Goal: Transaction & Acquisition: Purchase product/service

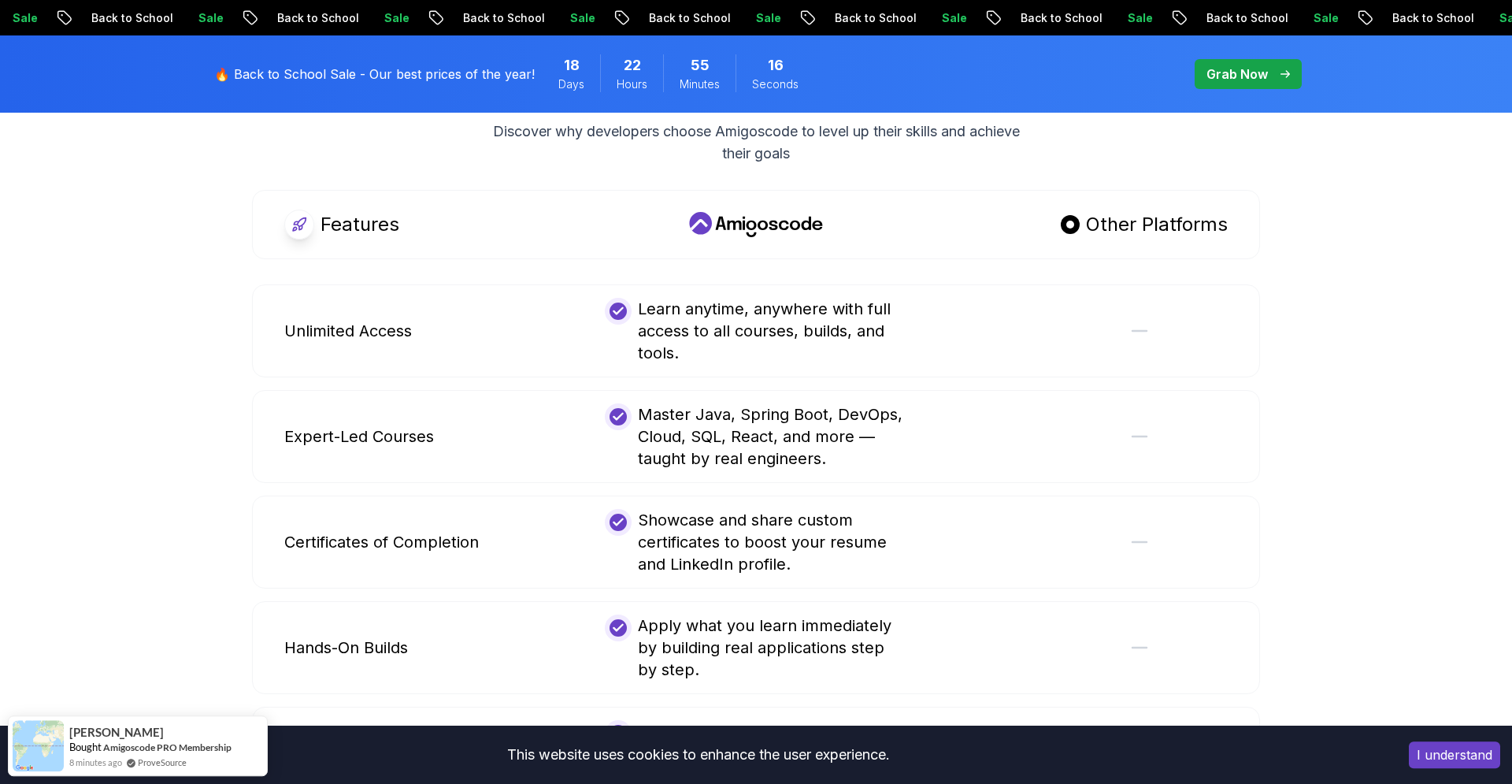
scroll to position [3322, 0]
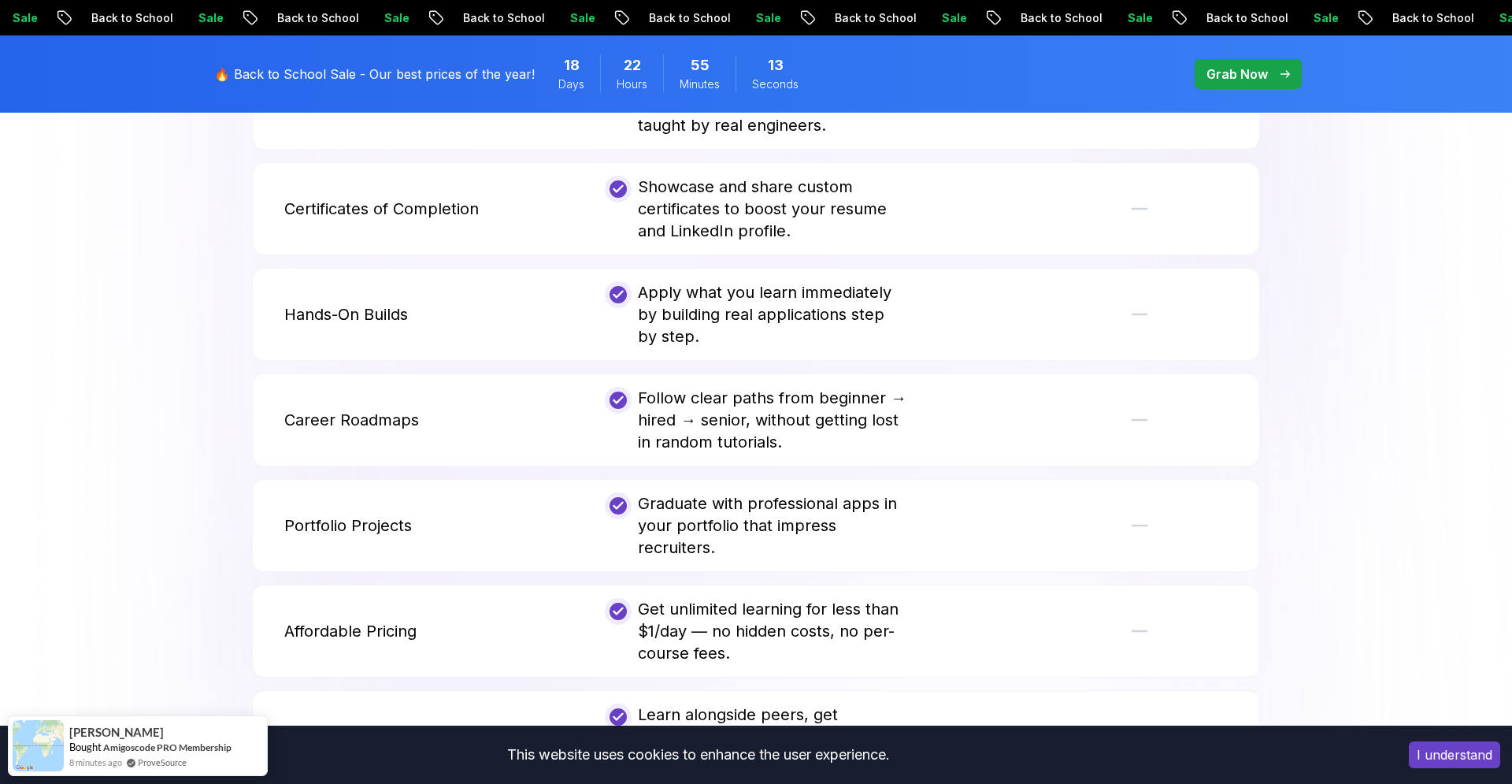
click at [994, 254] on body "Sale Back to School Sale Back to School Sale Back to School Sale Back to School…" at bounding box center [756, 45] width 1512 height 6734
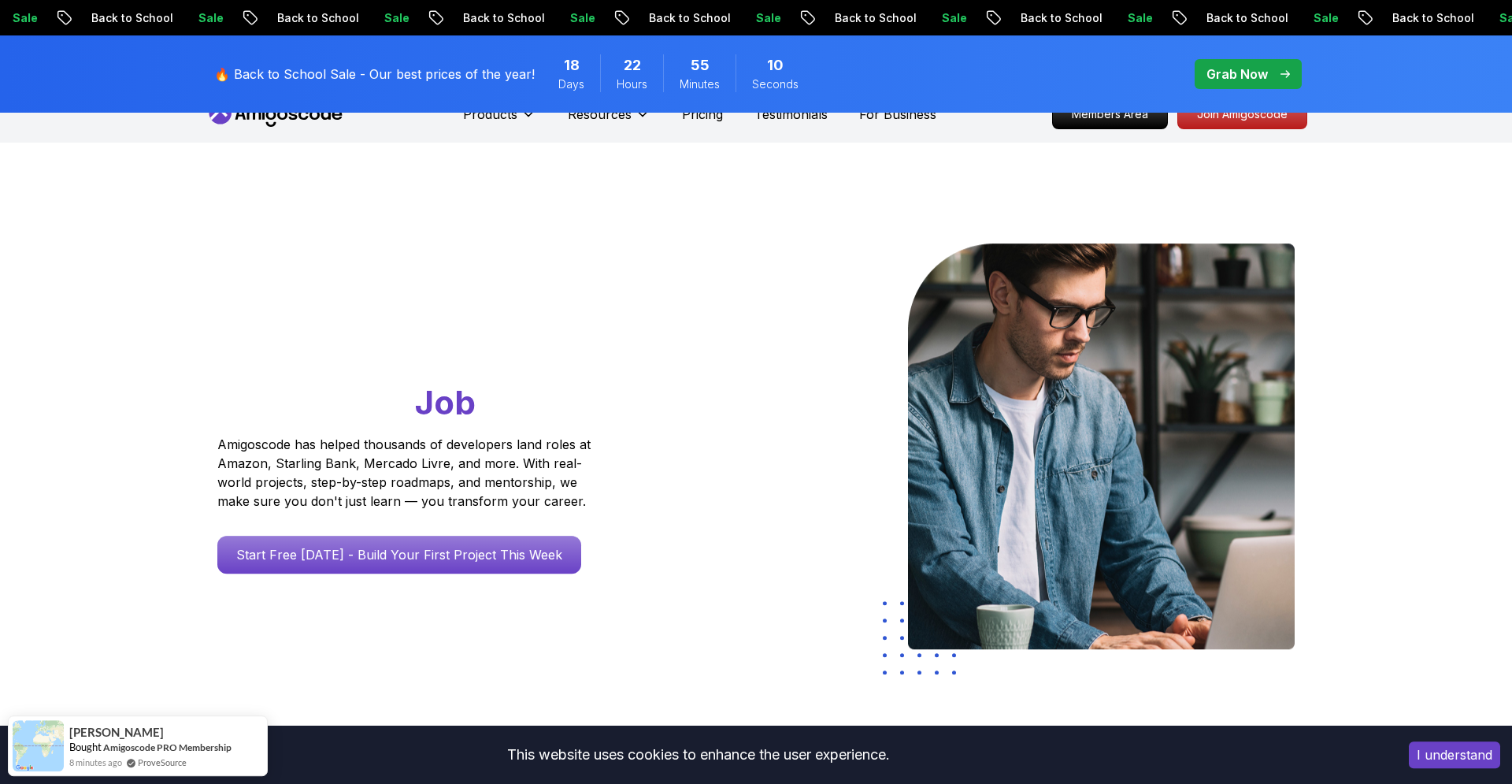
scroll to position [0, 0]
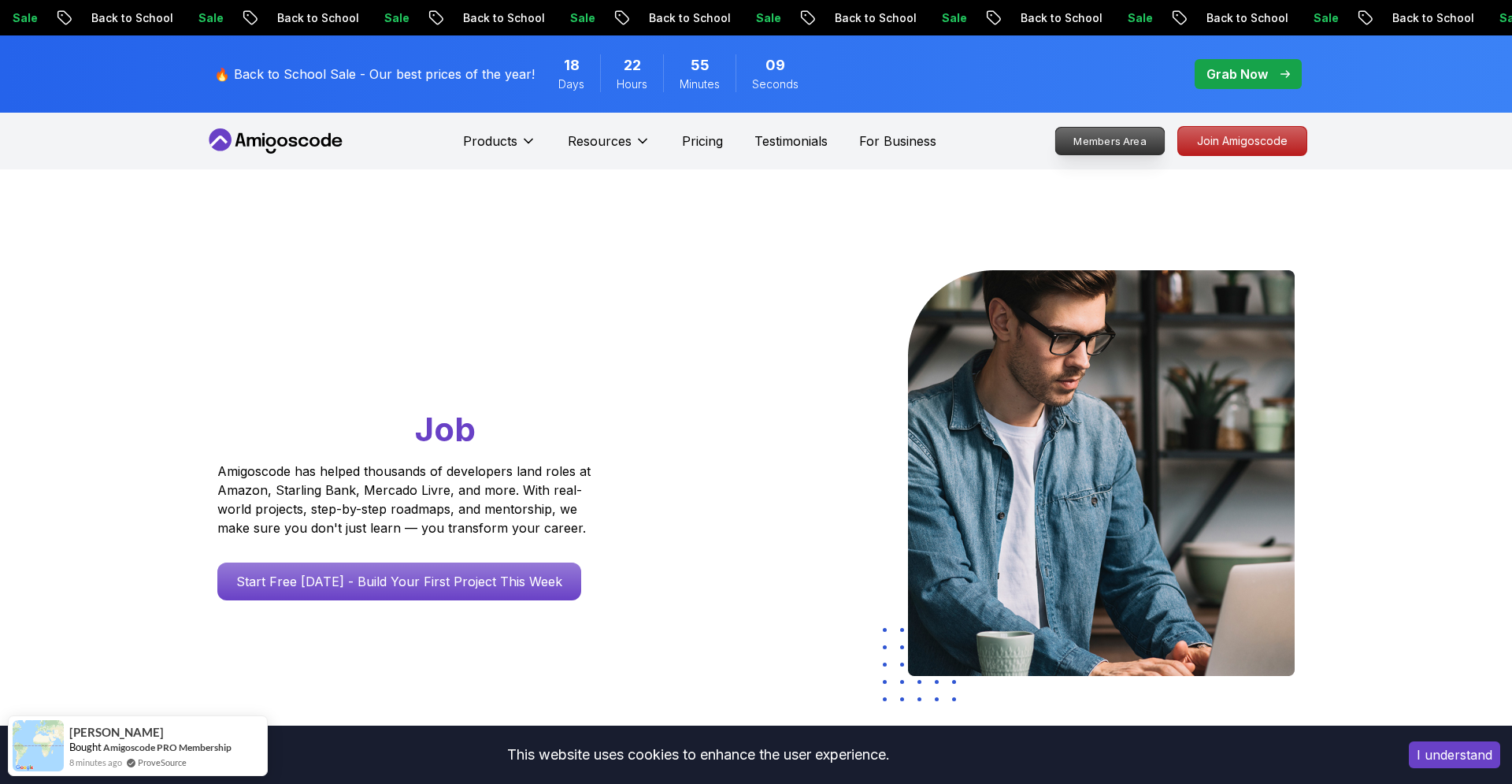
click at [1105, 143] on p "Members Area" at bounding box center [1110, 140] width 109 height 26
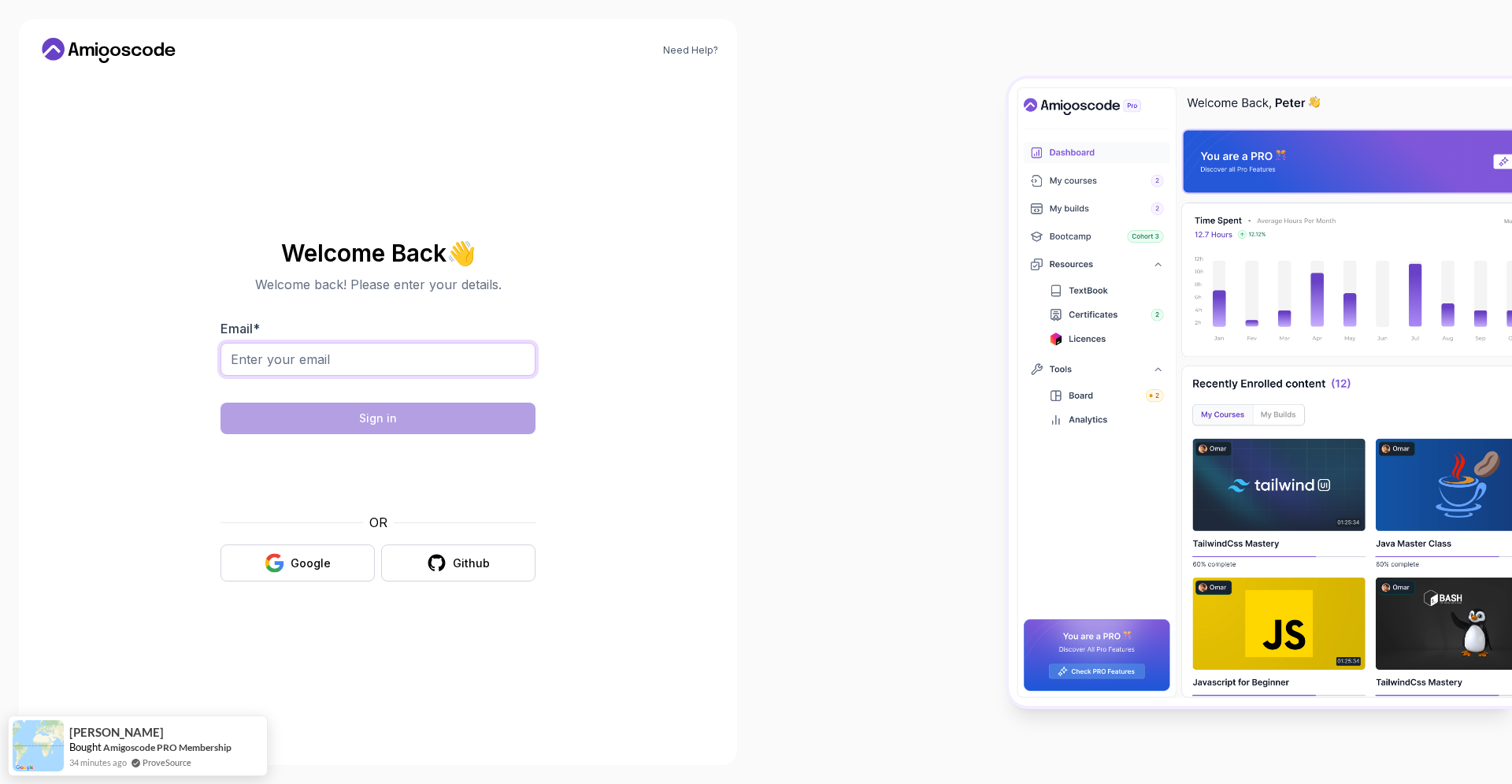
click at [383, 368] on input "Email *" at bounding box center [378, 359] width 315 height 33
click at [298, 568] on div "Google" at bounding box center [311, 563] width 40 height 16
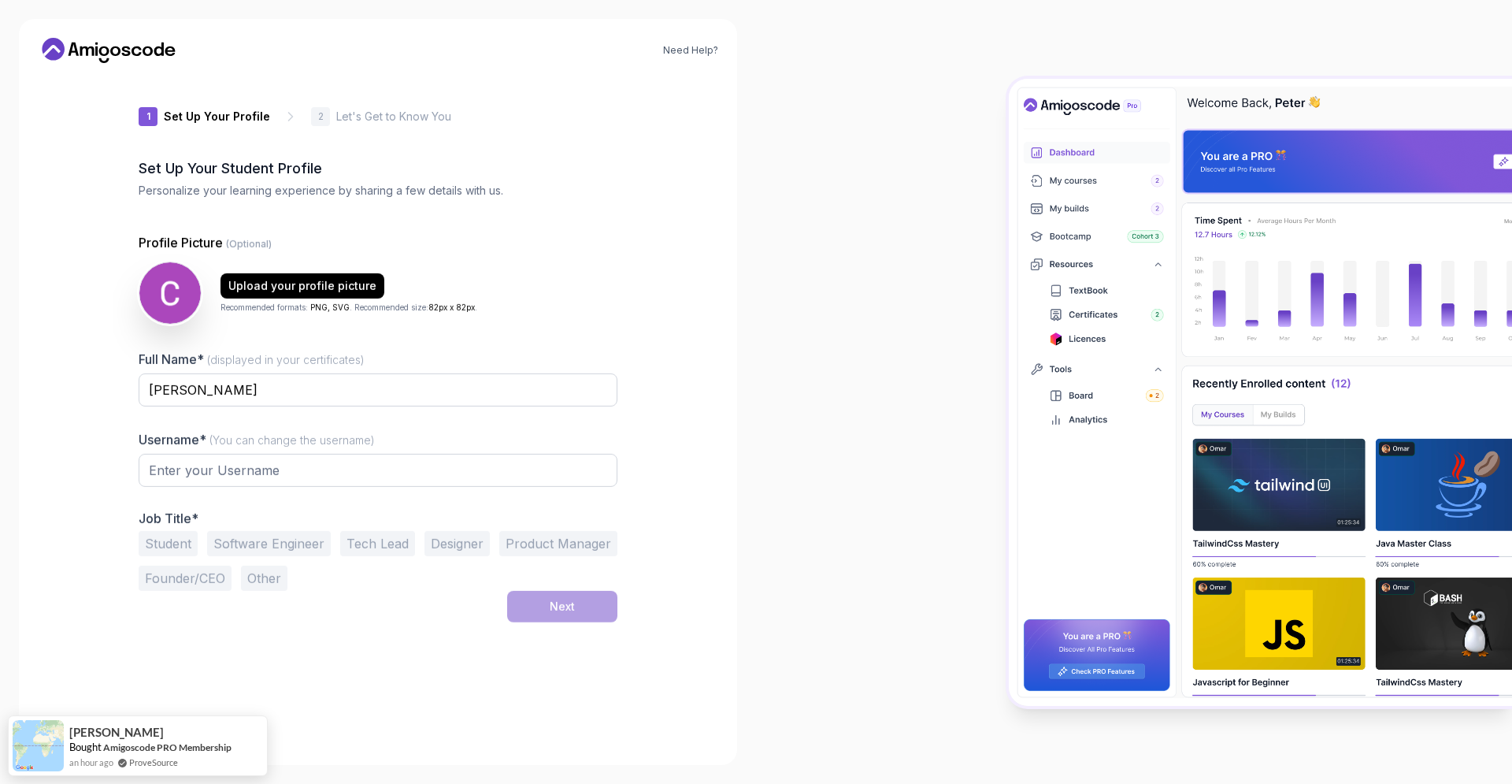
type input "zanypanther025b5"
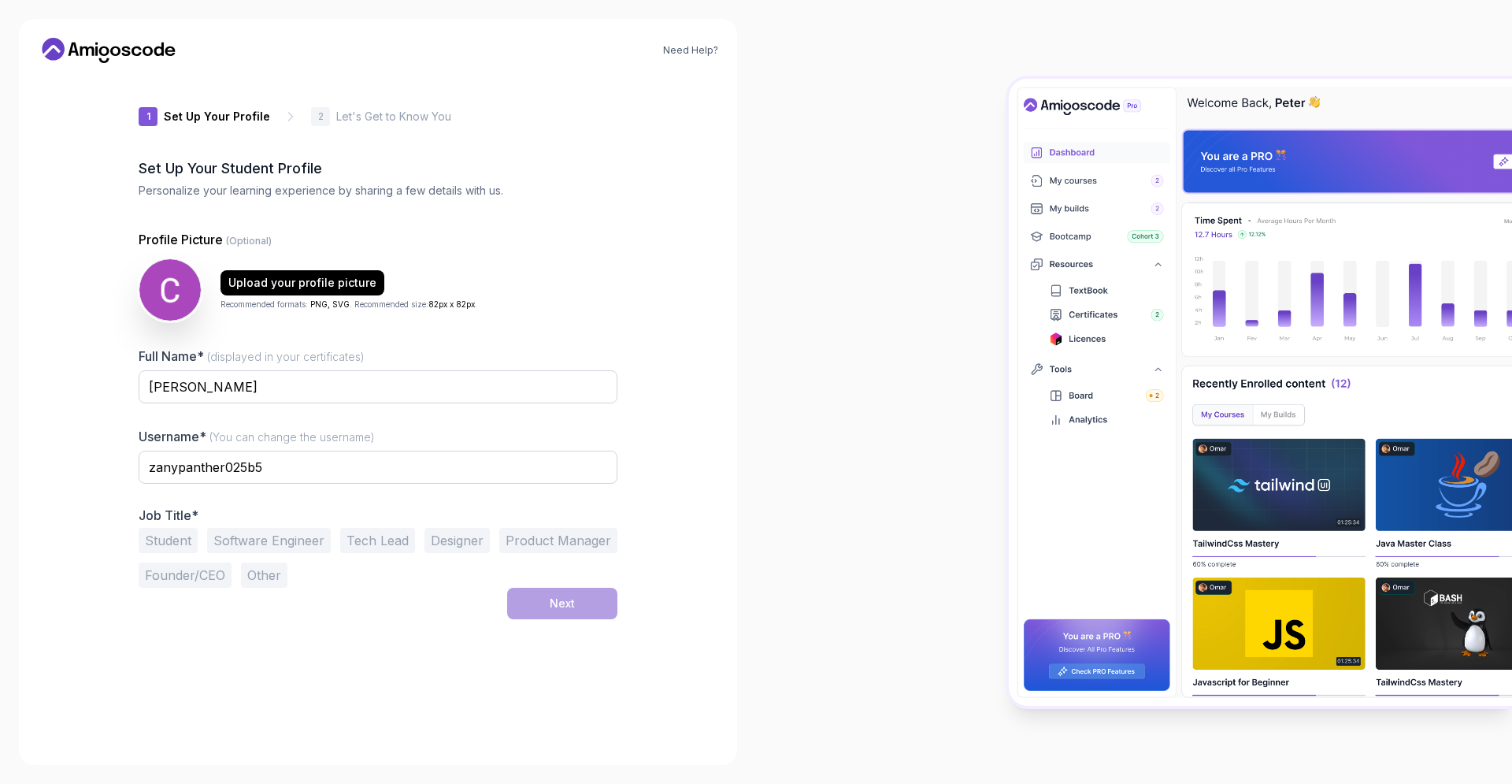
click at [104, 43] on icon at bounding box center [109, 50] width 142 height 26
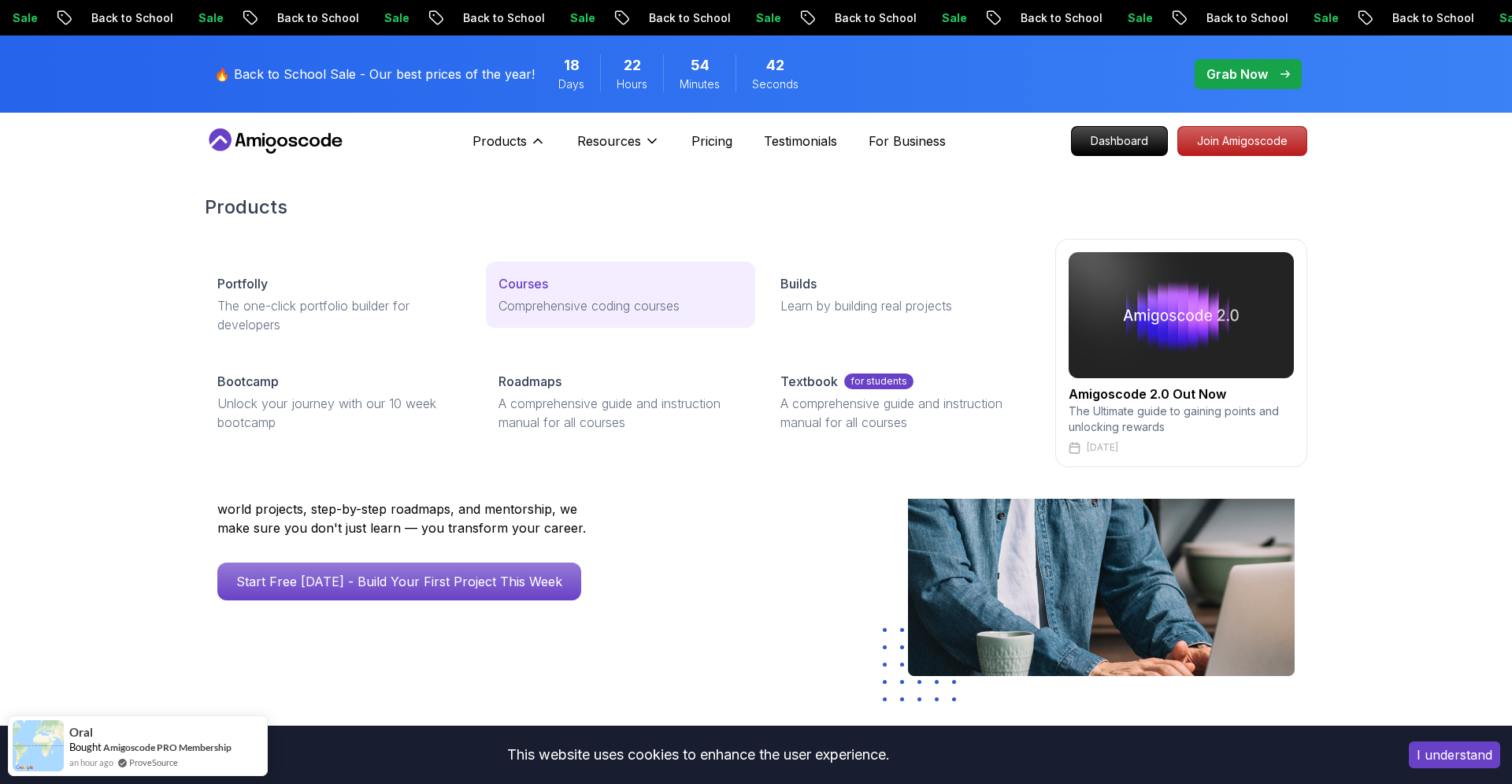
click at [525, 284] on p "Courses" at bounding box center [523, 283] width 50 height 19
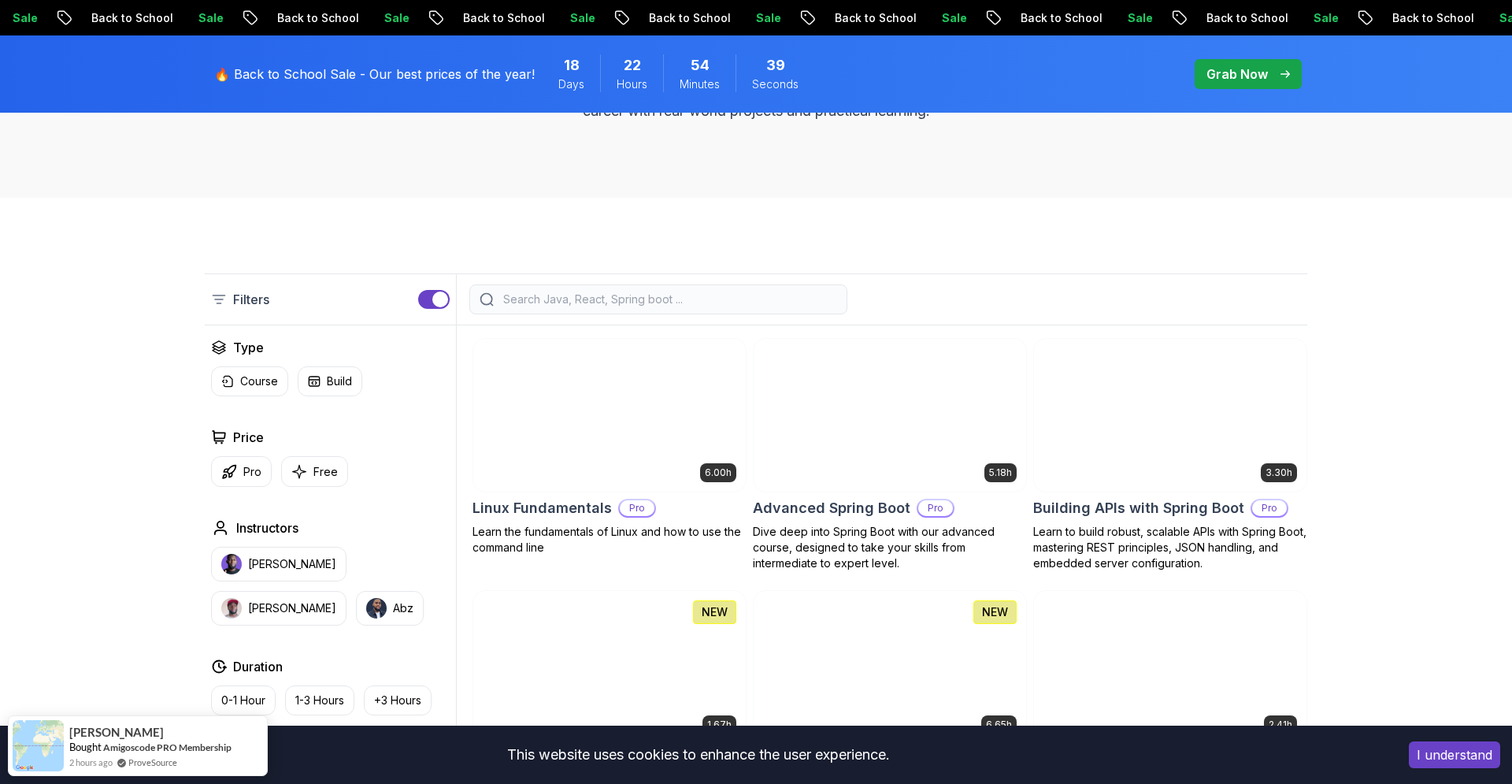
scroll to position [359, 0]
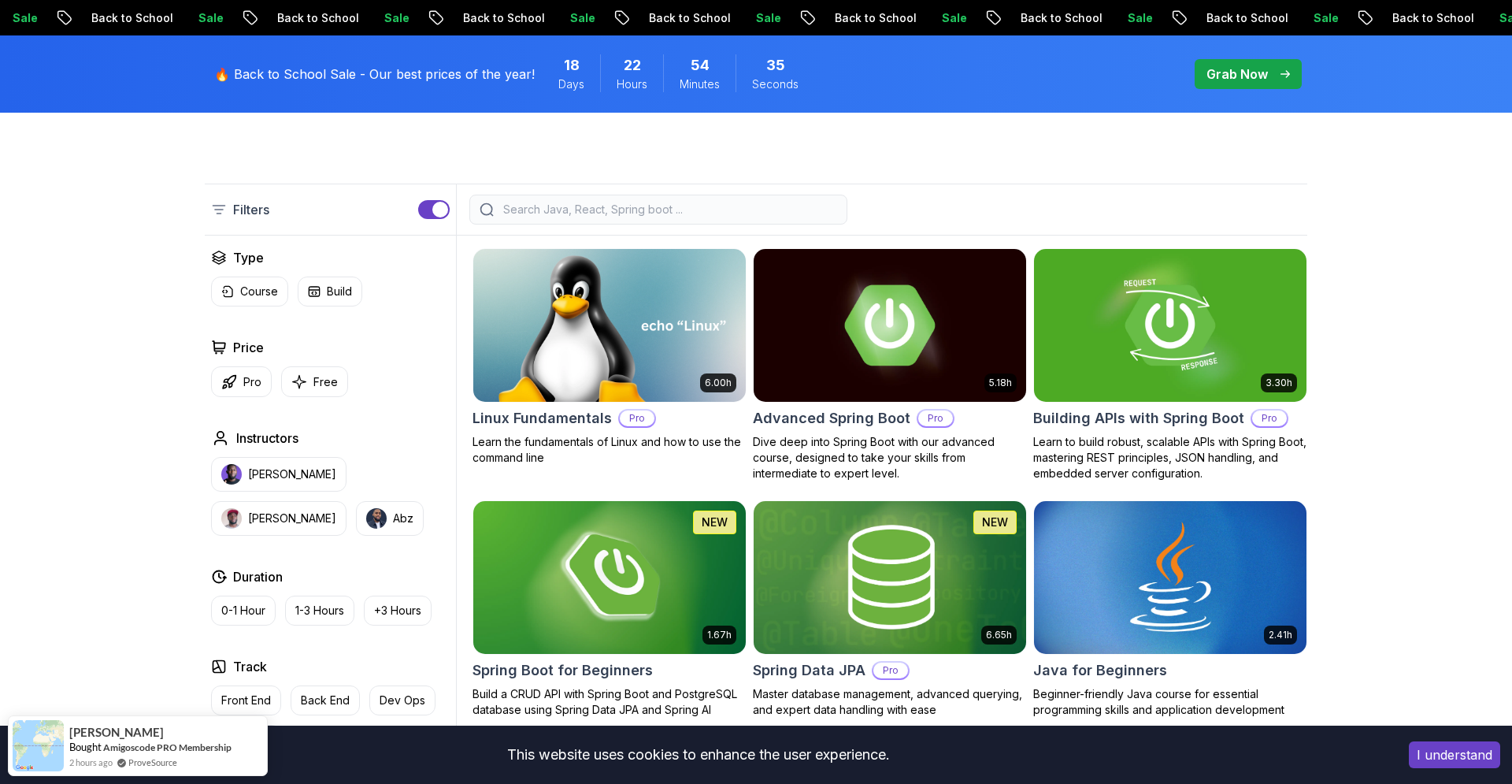
click at [356, 530] on button "Abz" at bounding box center [390, 518] width 68 height 35
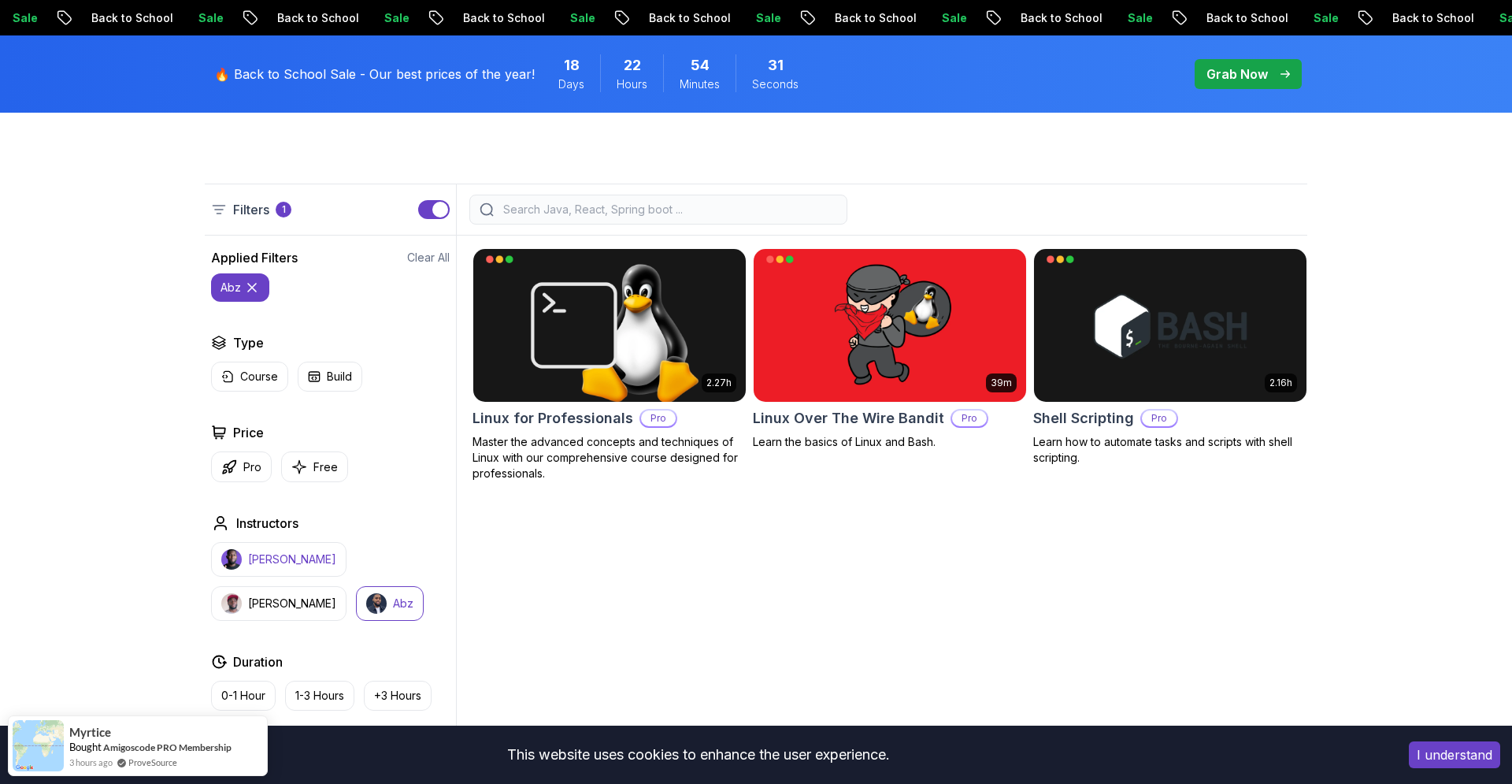
click at [282, 568] on button "[PERSON_NAME]" at bounding box center [278, 559] width 136 height 35
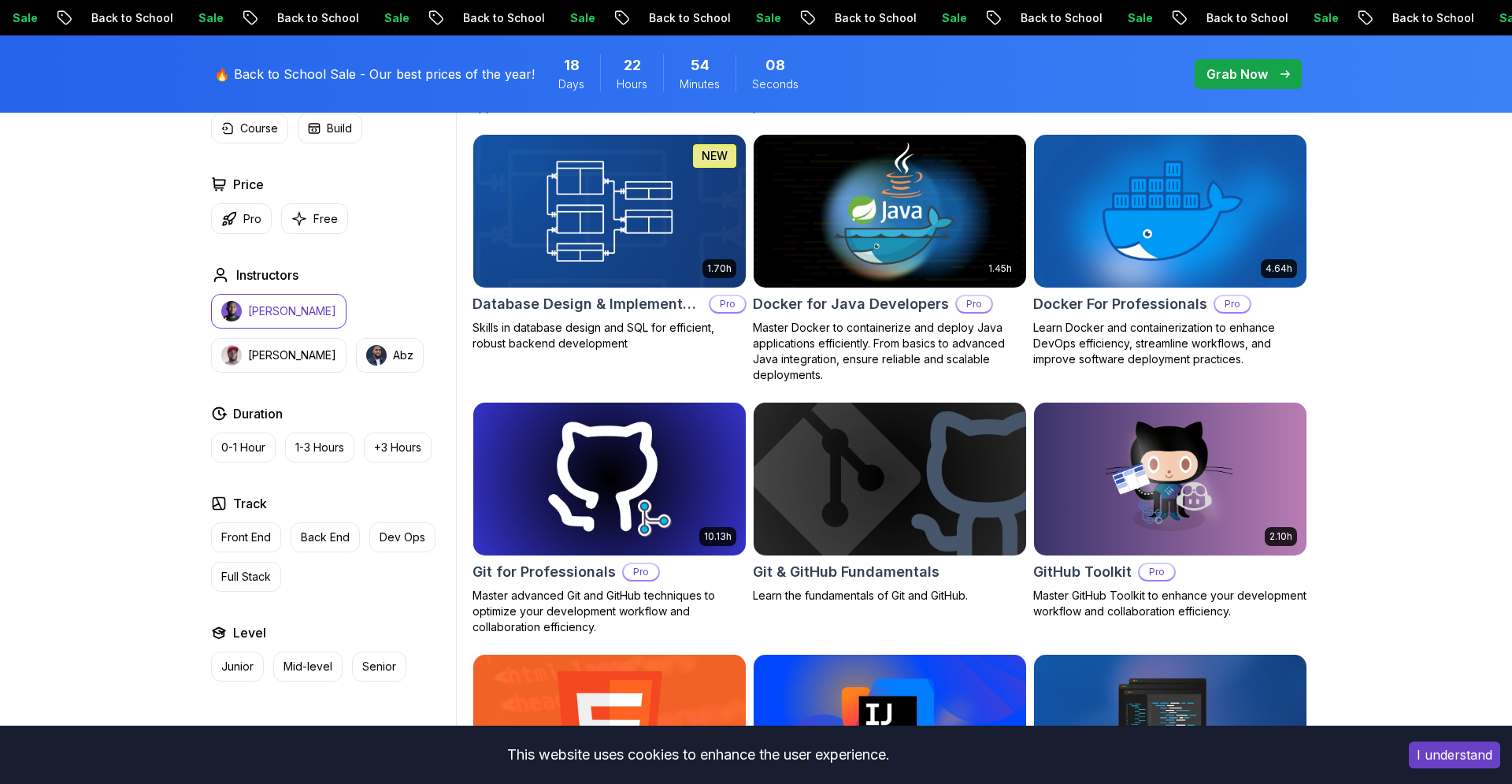
scroll to position [1347, 0]
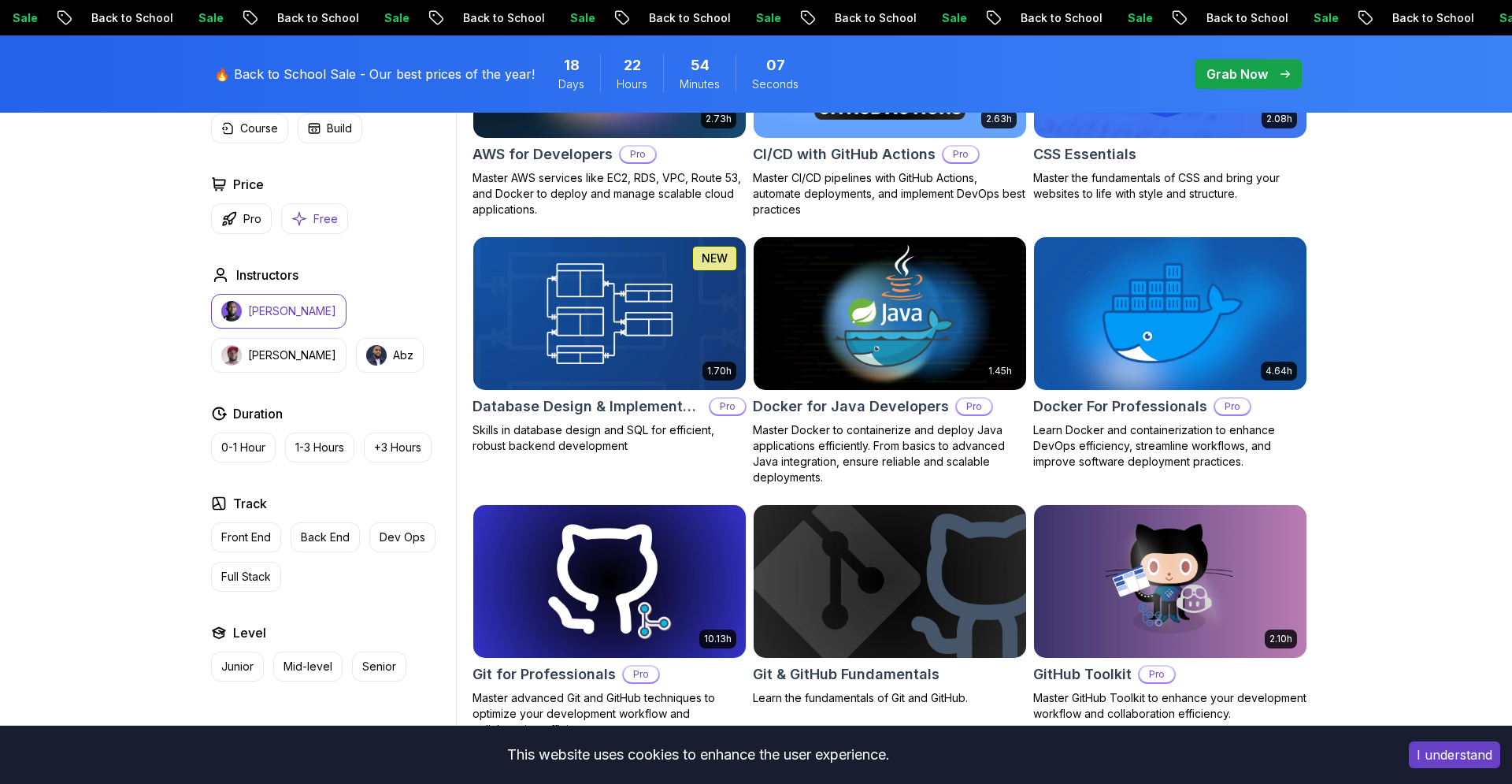
click at [304, 221] on icon "button" at bounding box center [299, 219] width 16 height 17
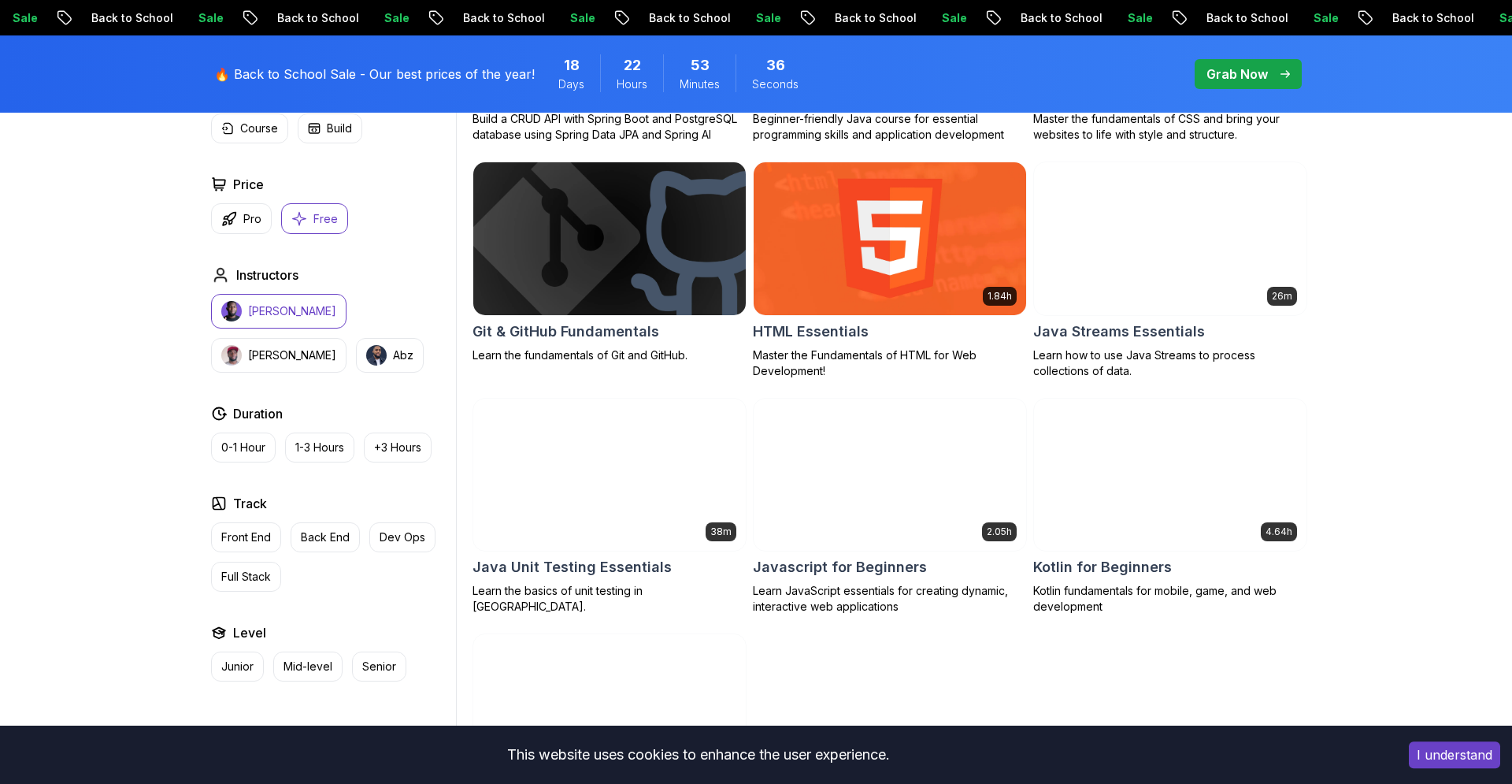
scroll to position [718, 0]
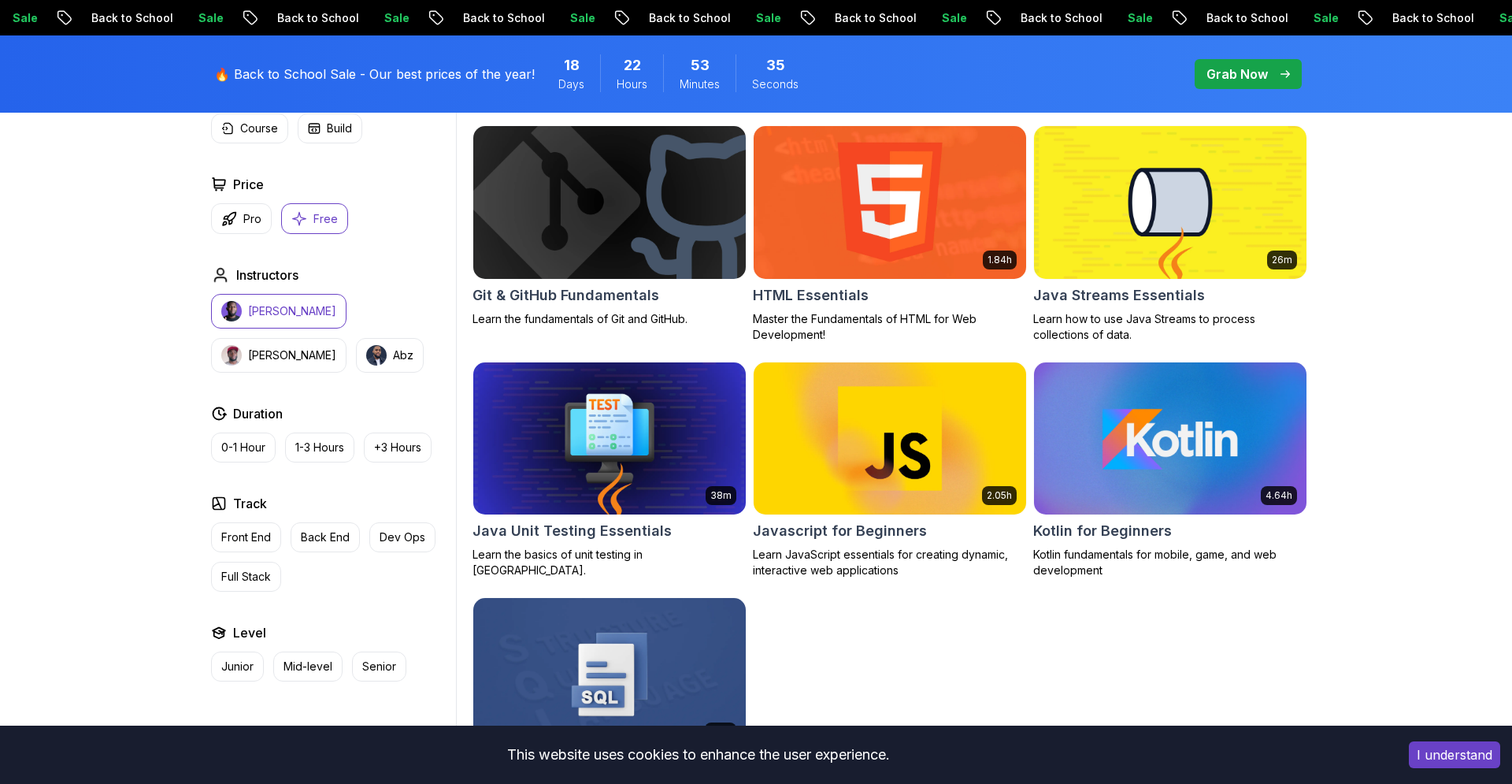
click at [1177, 459] on img at bounding box center [1170, 439] width 286 height 160
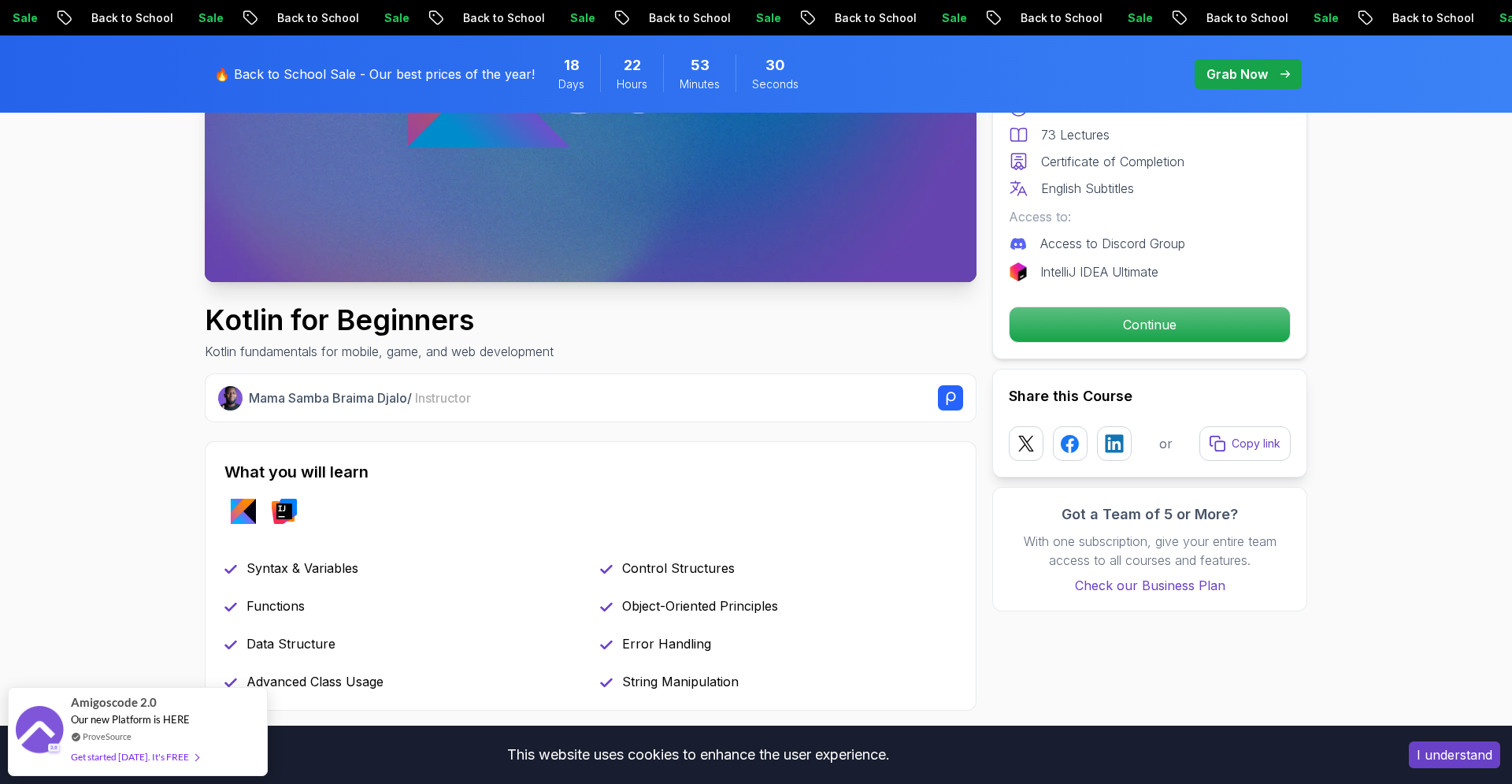
scroll to position [90, 0]
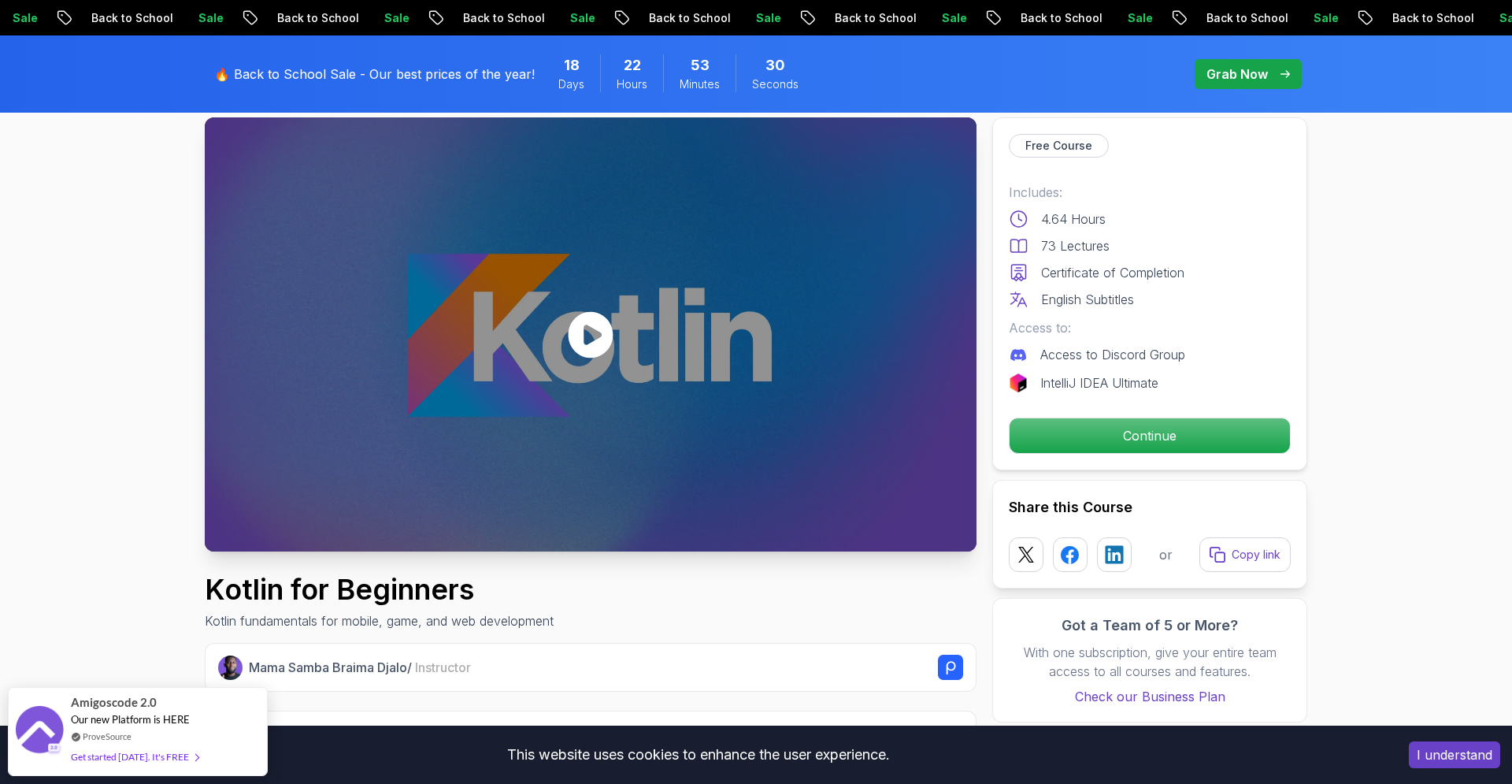
click at [591, 335] on icon at bounding box center [590, 335] width 47 height 47
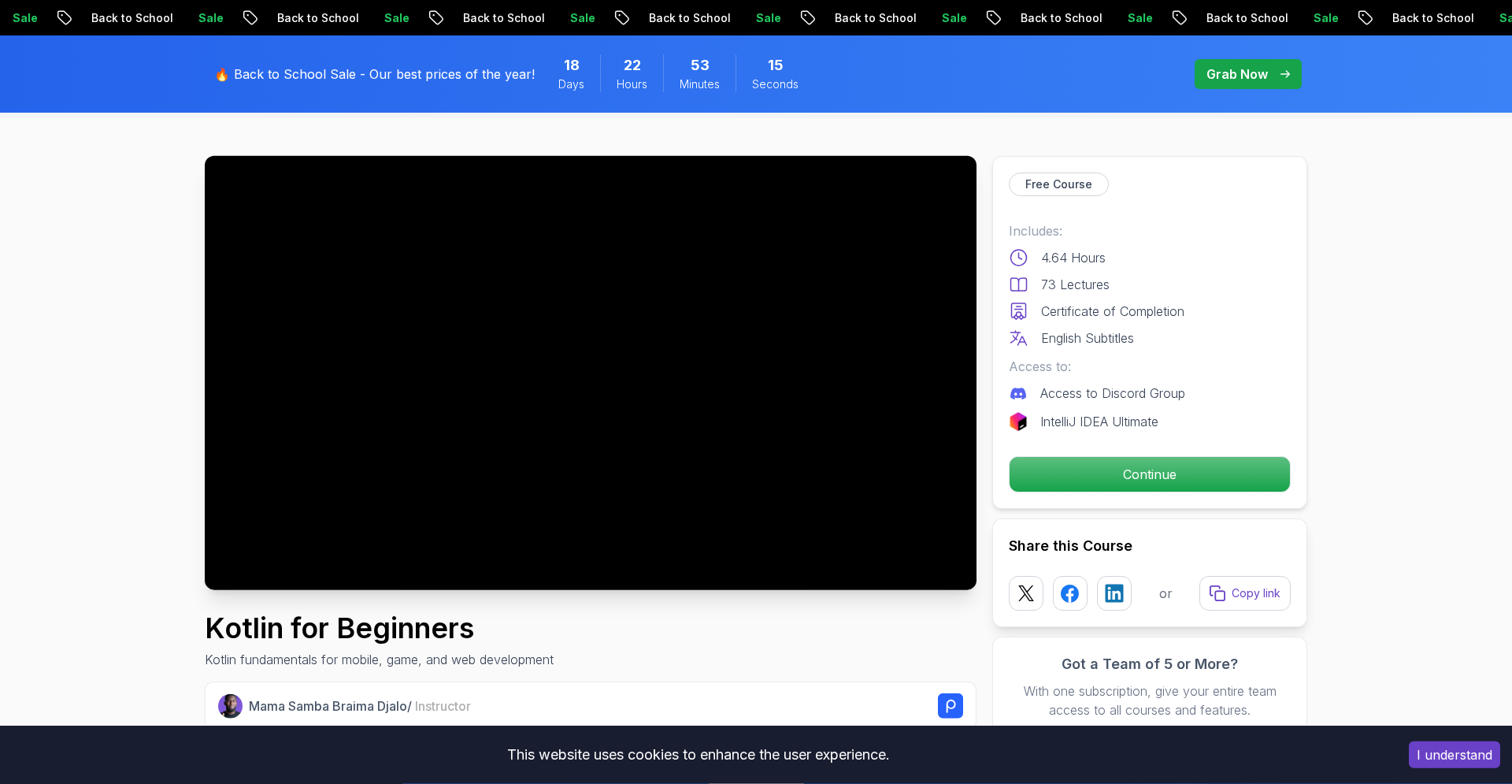
scroll to position [0, 0]
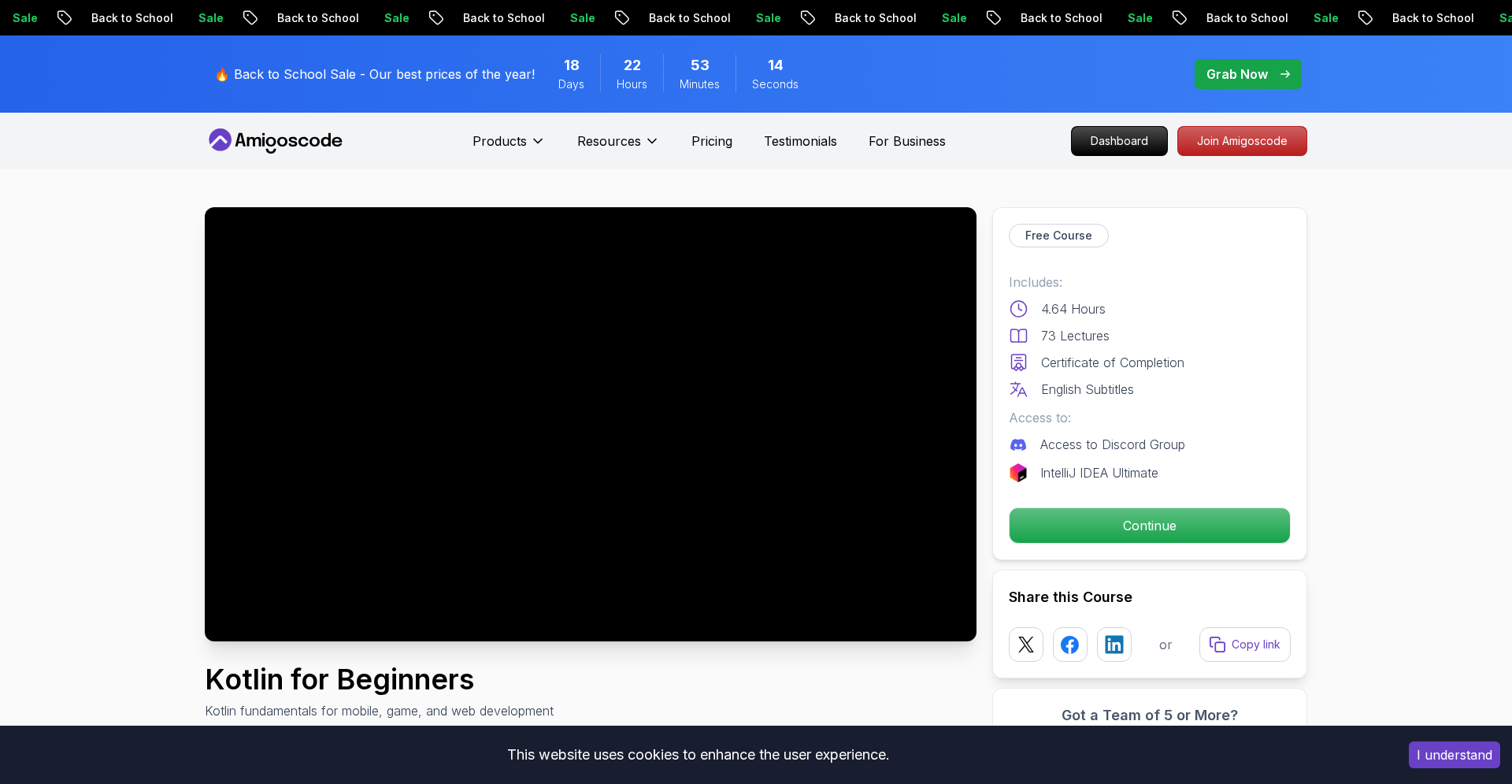
click at [577, 430] on div at bounding box center [591, 424] width 772 height 434
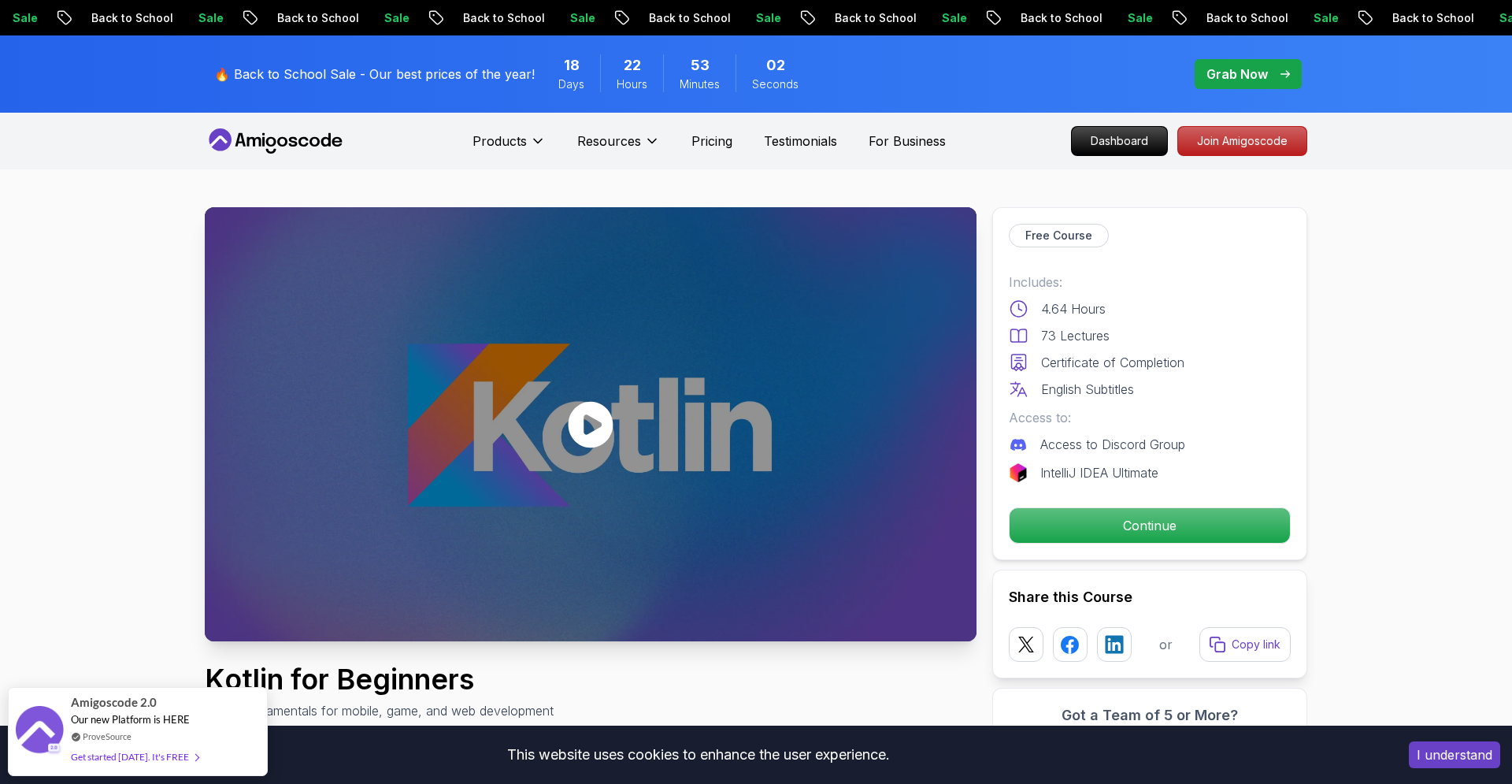
click at [583, 430] on icon at bounding box center [591, 424] width 45 height 46
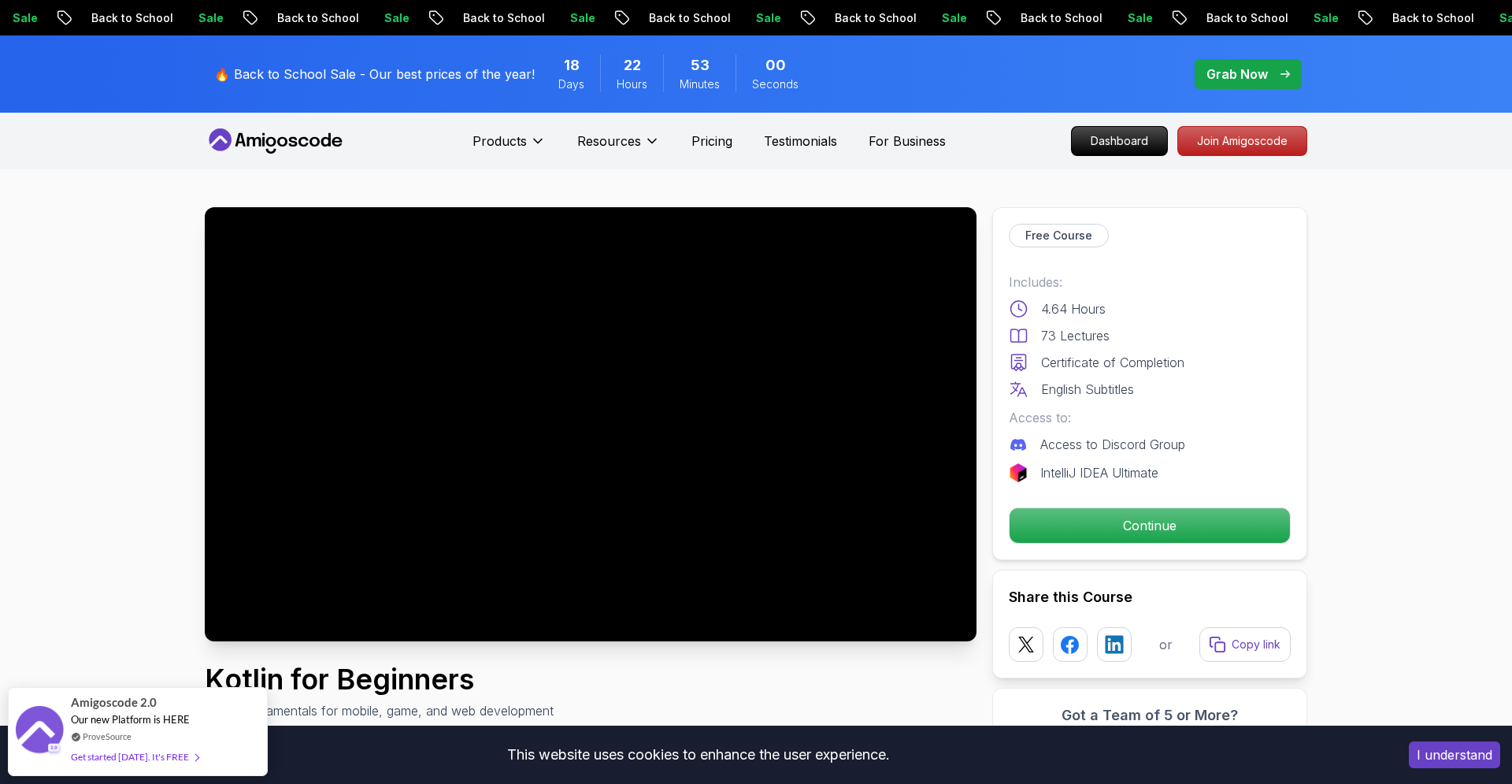
click at [634, 507] on div at bounding box center [591, 424] width 772 height 434
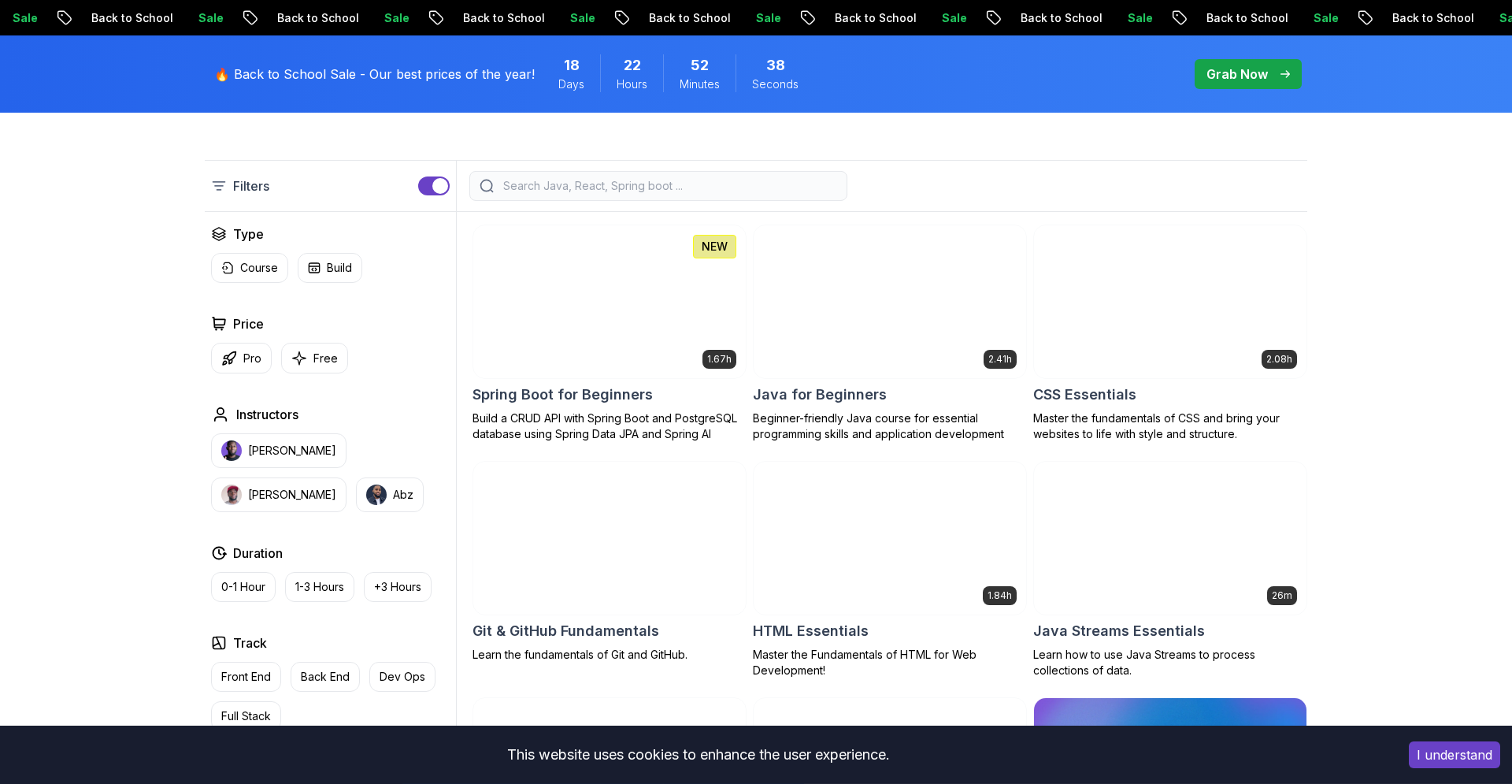
scroll to position [370, 0]
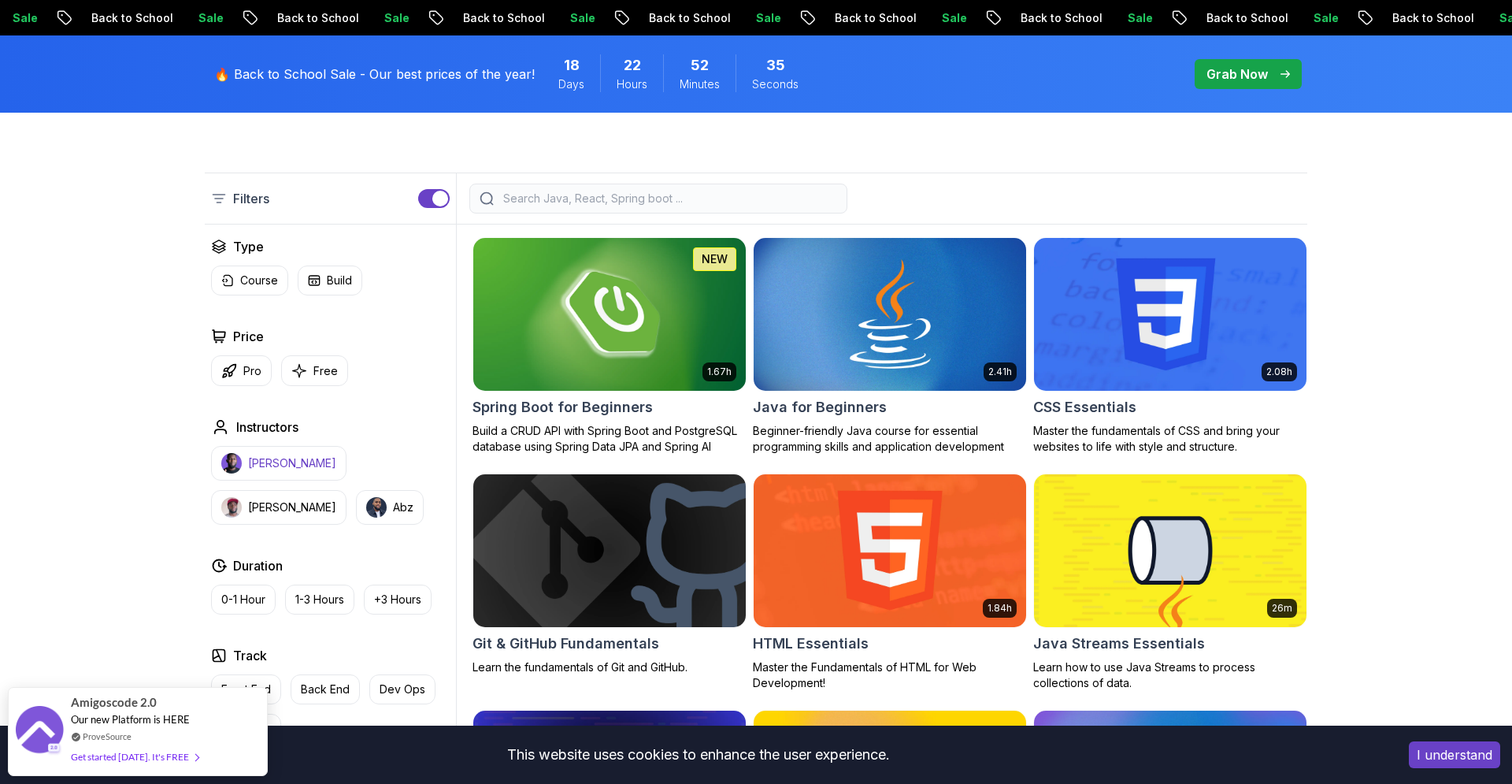
click at [264, 462] on p "[PERSON_NAME]" at bounding box center [292, 463] width 88 height 16
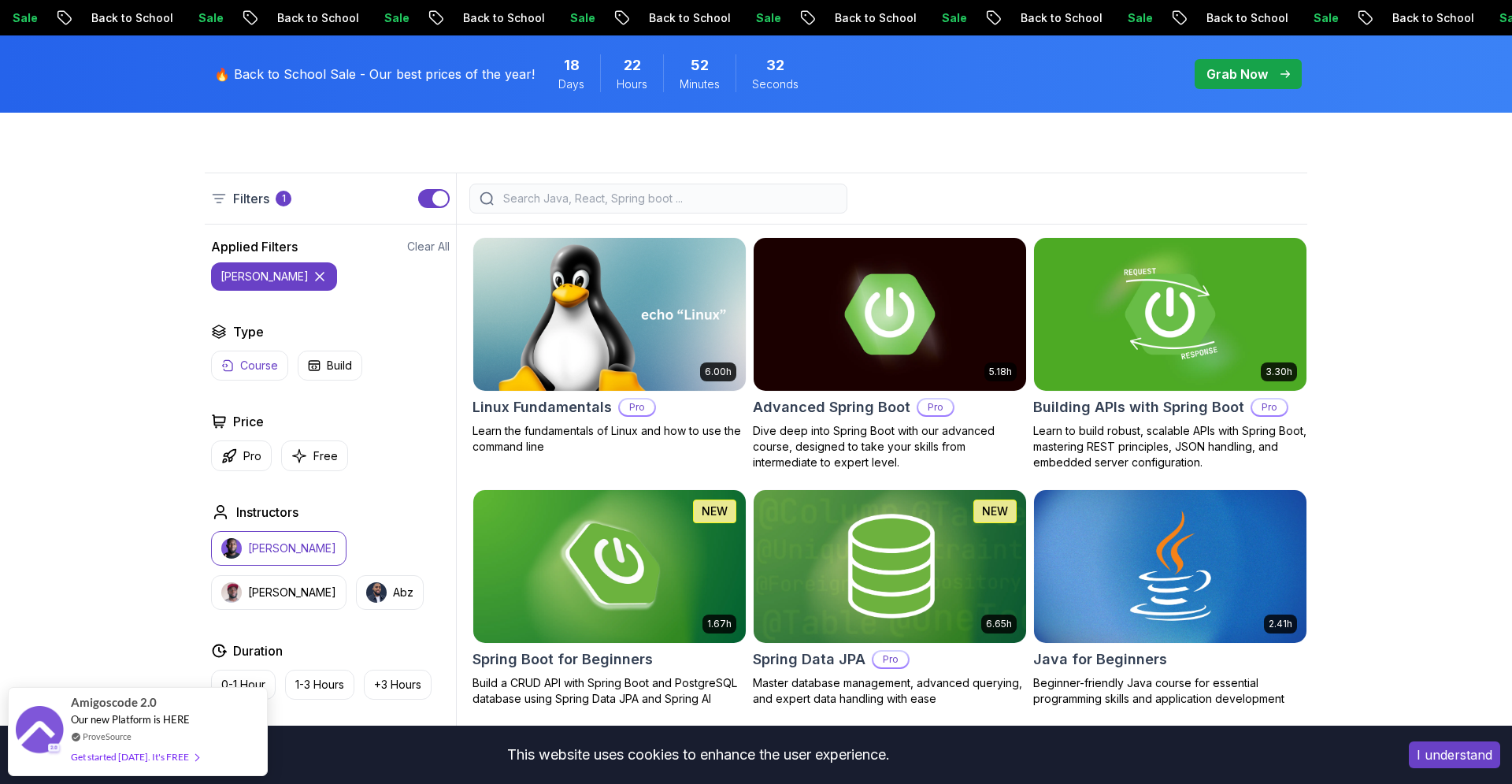
click at [240, 364] on button "Course" at bounding box center [249, 365] width 77 height 30
click at [318, 459] on p "Free" at bounding box center [326, 455] width 25 height 16
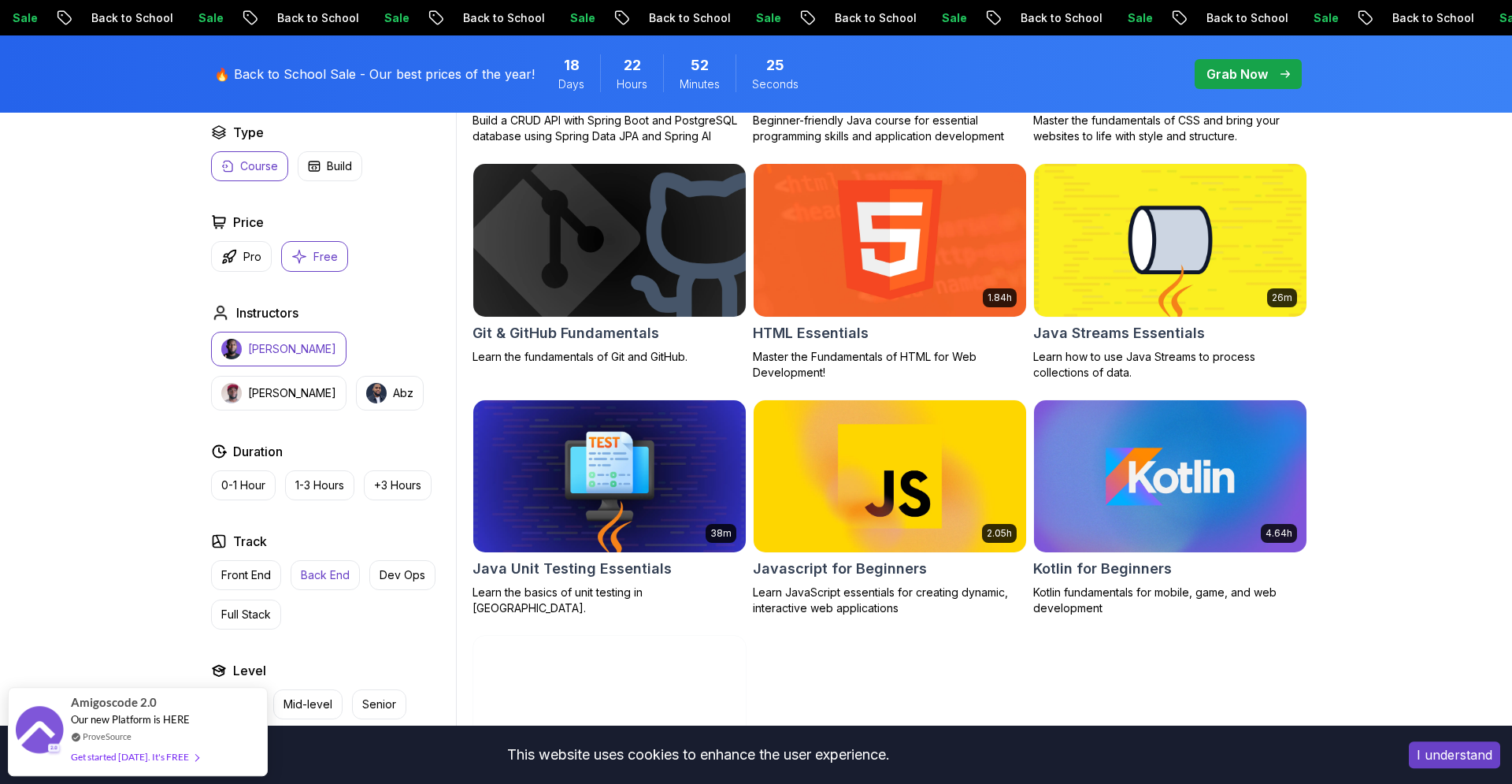
scroll to position [639, 0]
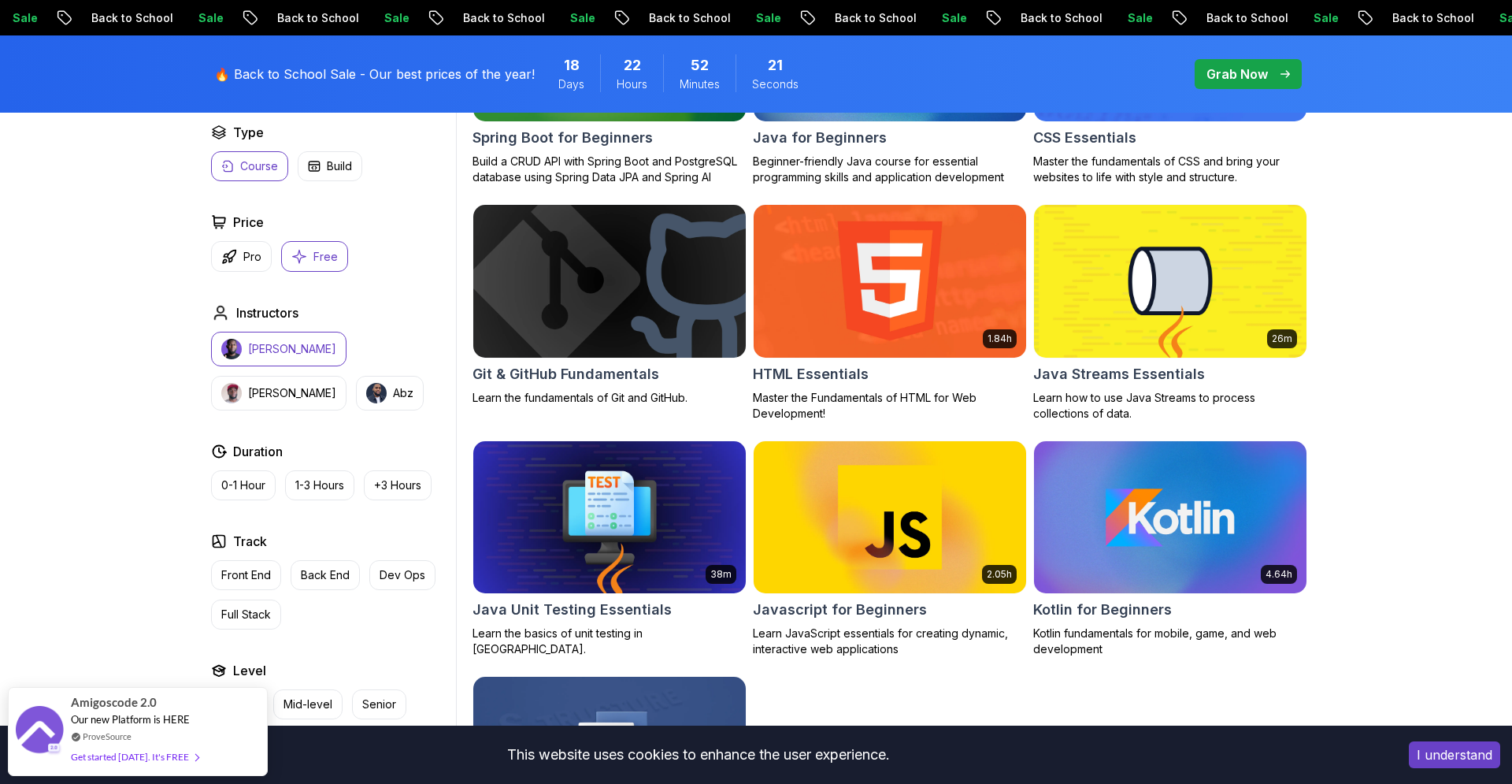
click at [656, 548] on img at bounding box center [609, 517] width 286 height 160
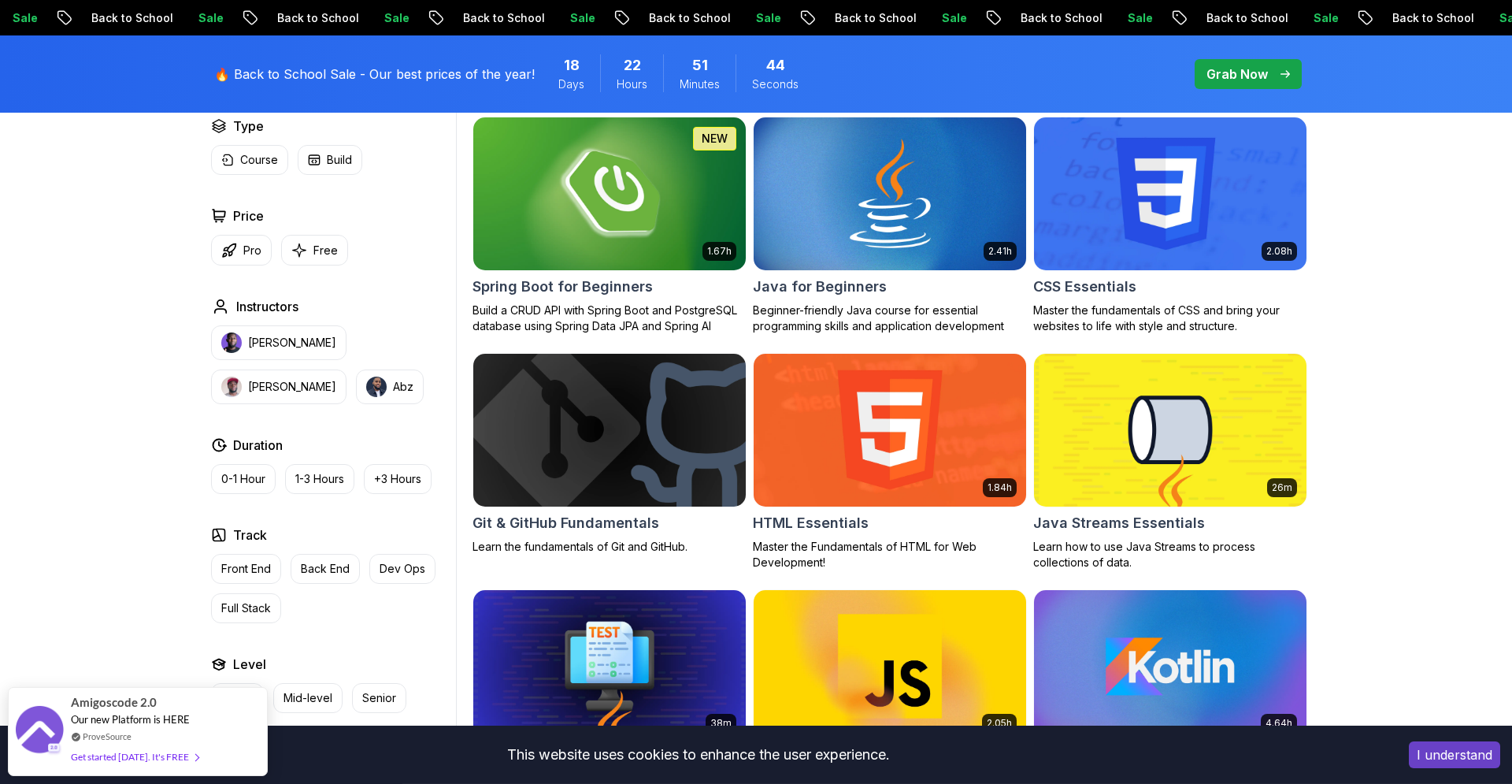
scroll to position [460, 0]
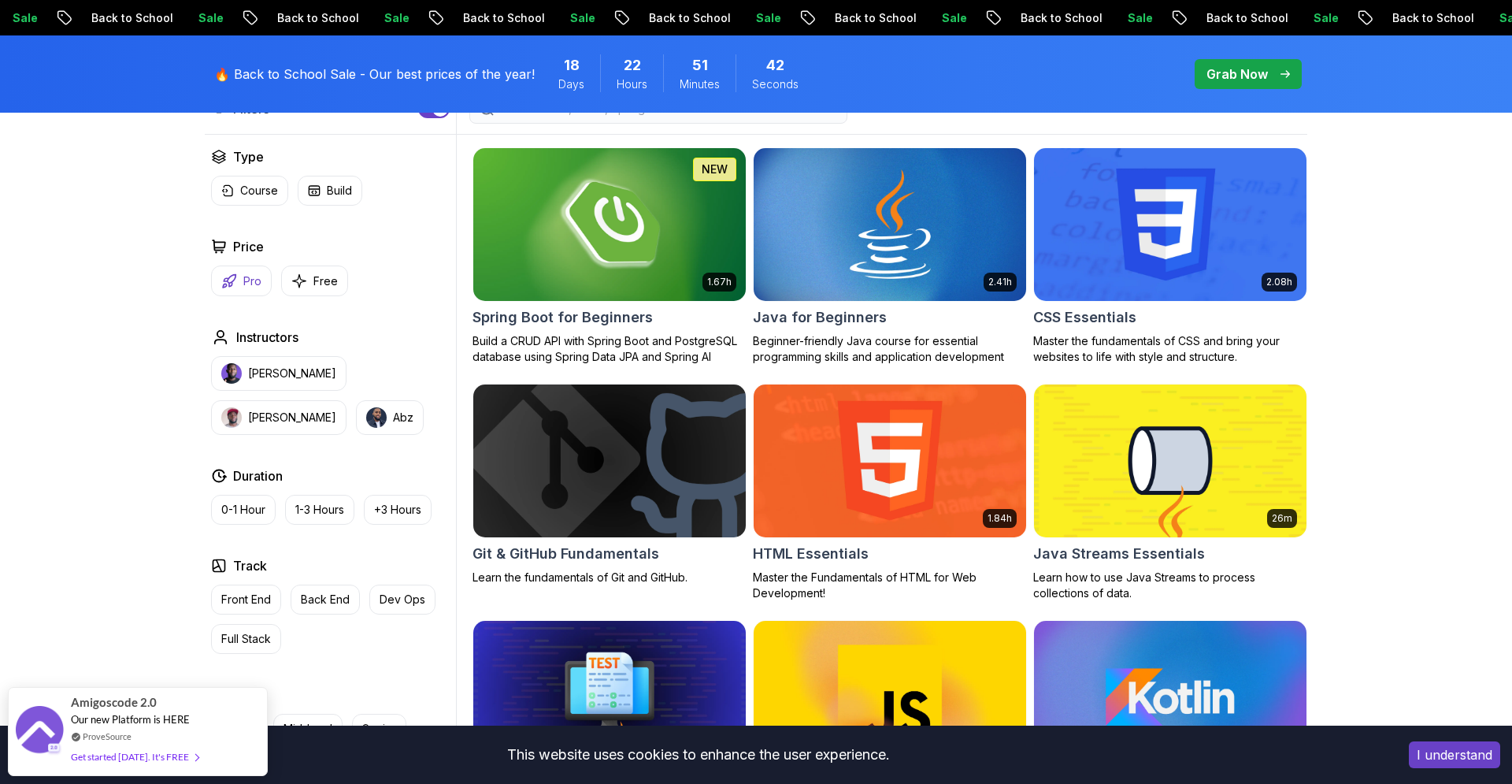
click at [255, 281] on p "Pro" at bounding box center [253, 281] width 18 height 16
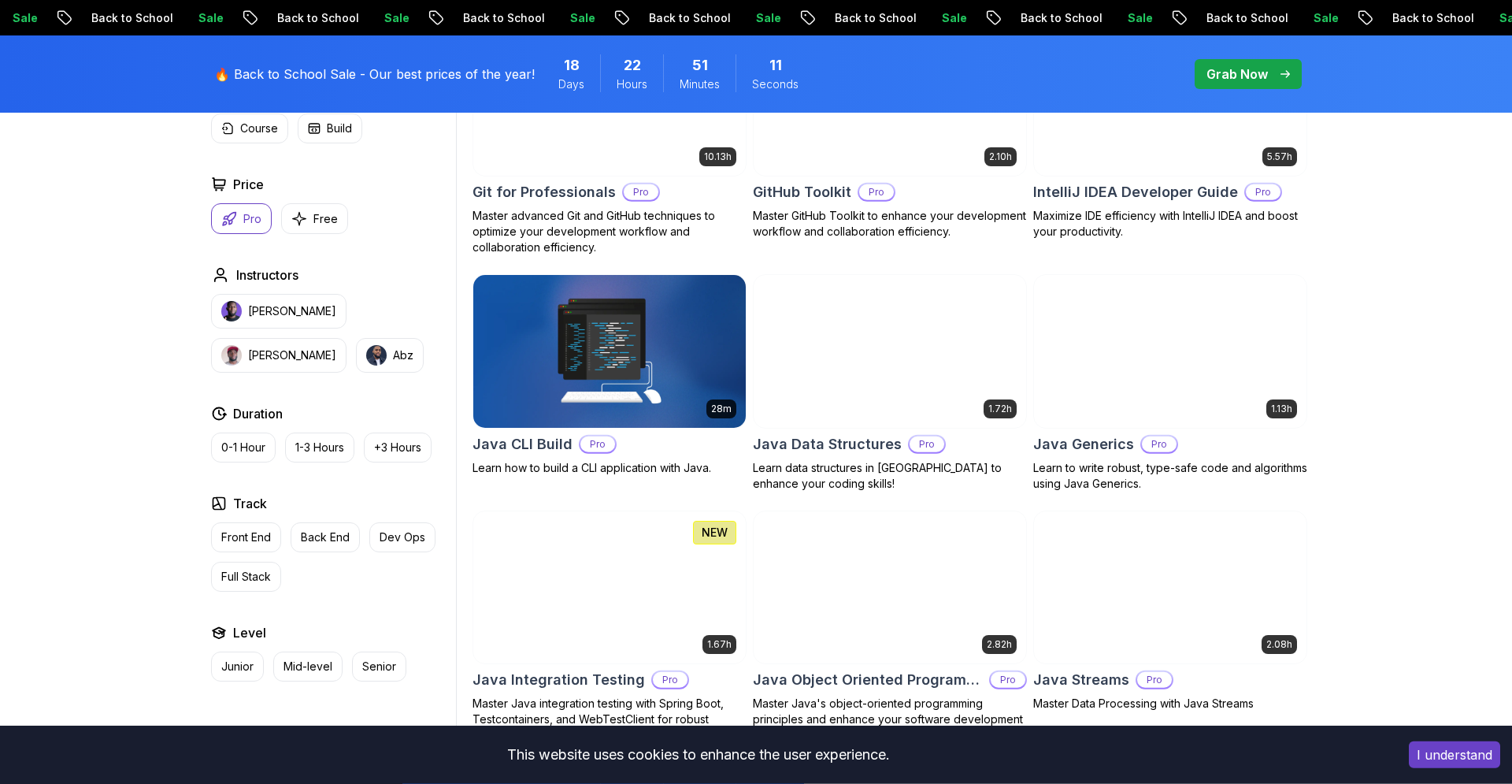
scroll to position [1717, 0]
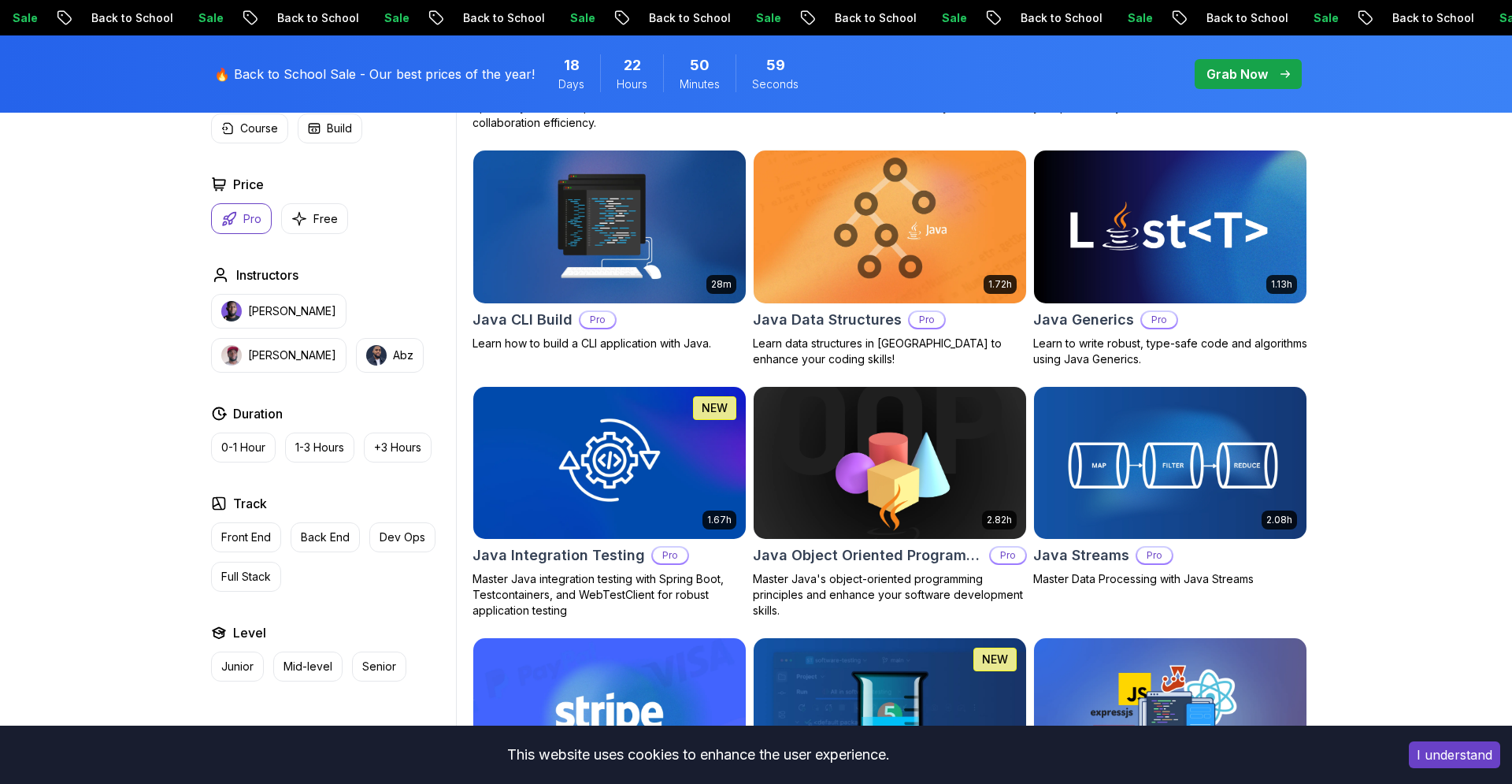
click at [568, 521] on img at bounding box center [609, 463] width 286 height 160
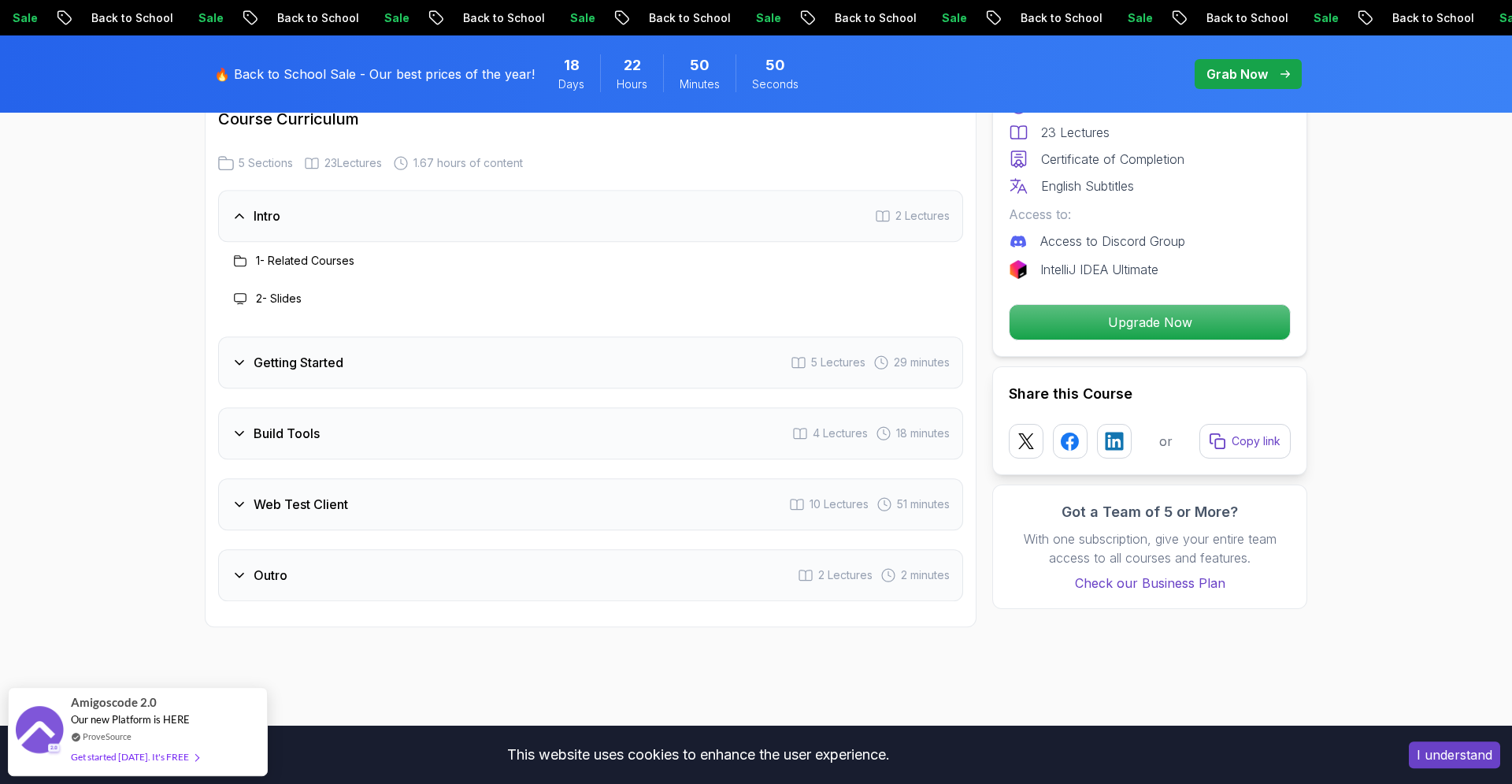
scroll to position [2604, 0]
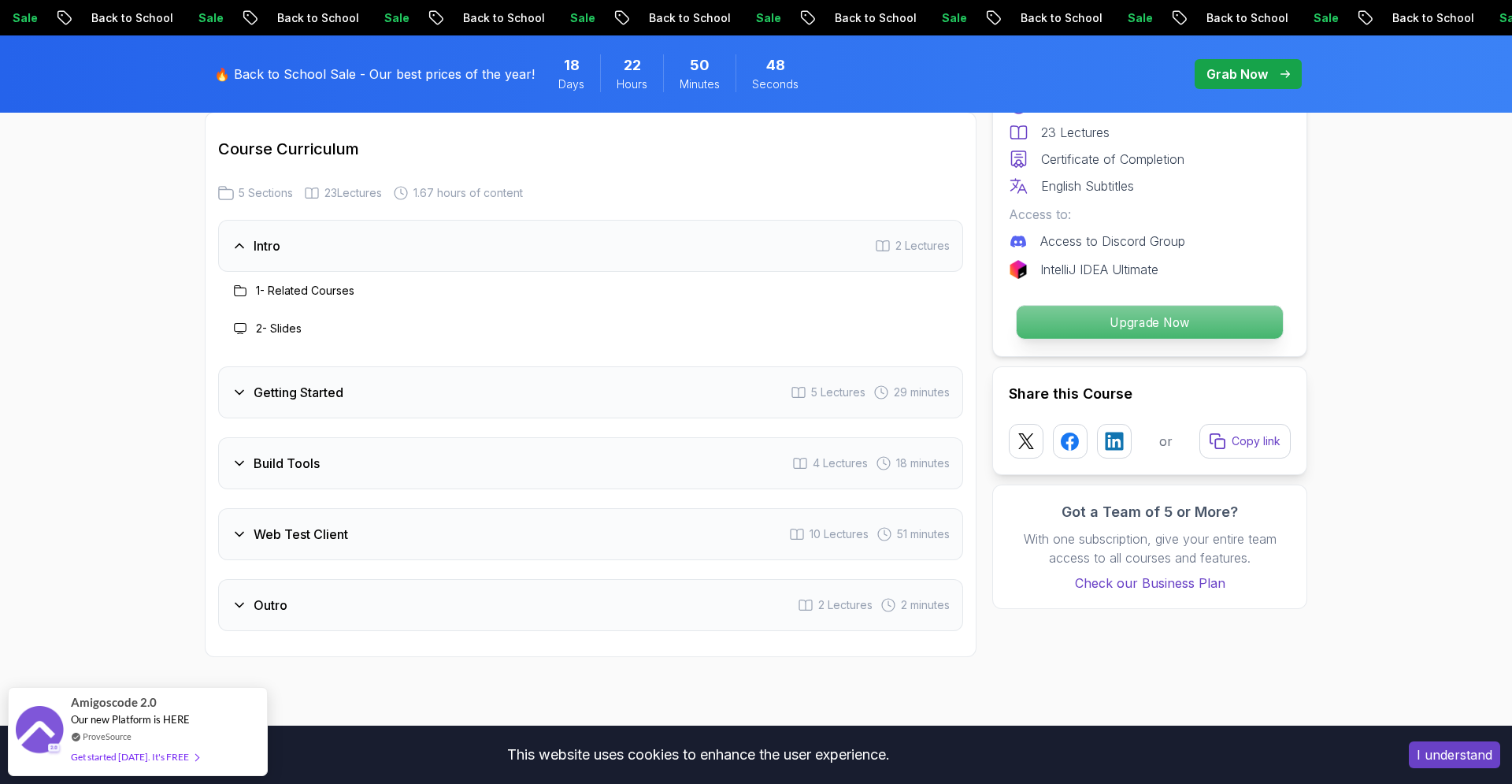
click at [1186, 326] on p "Upgrade Now" at bounding box center [1150, 322] width 266 height 33
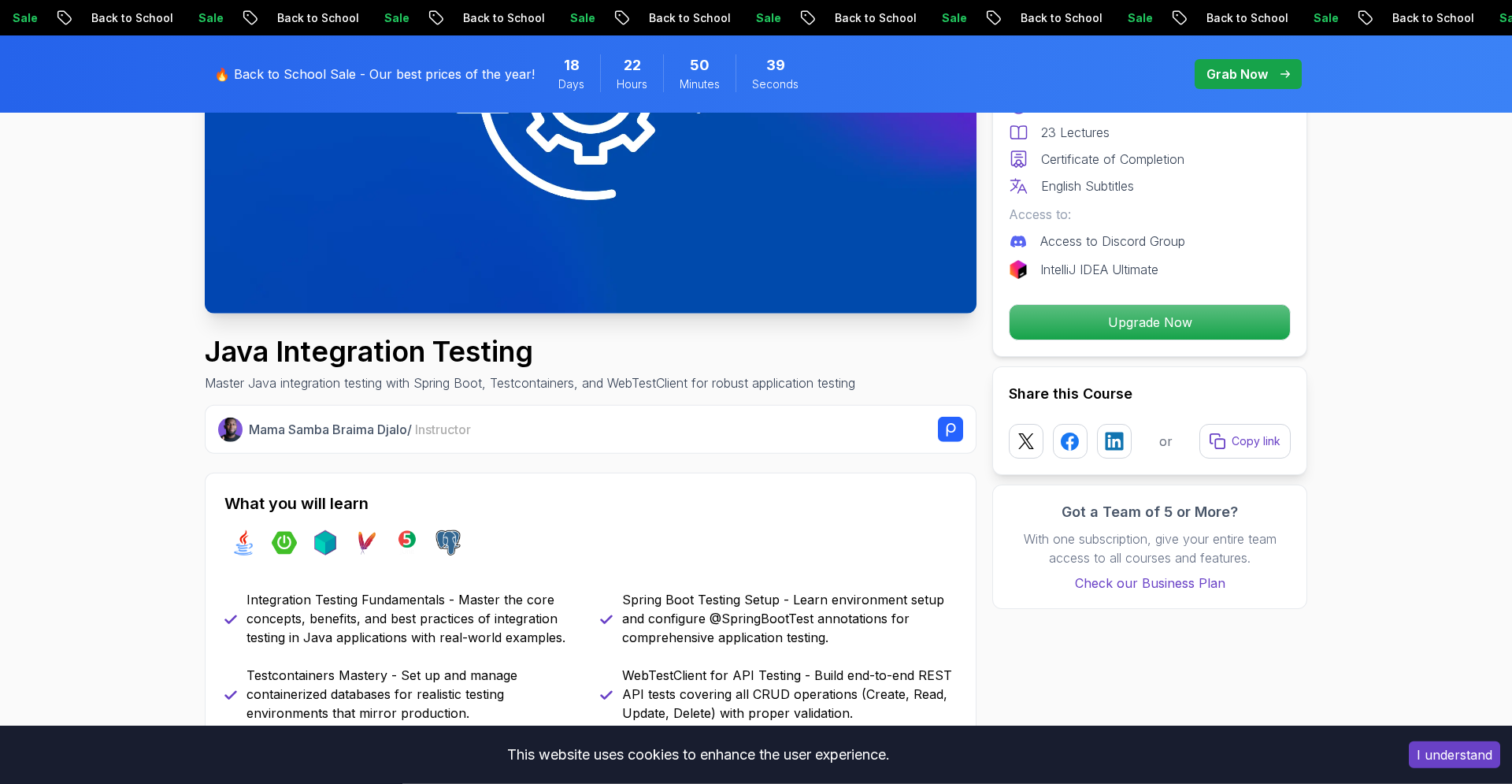
scroll to position [0, 0]
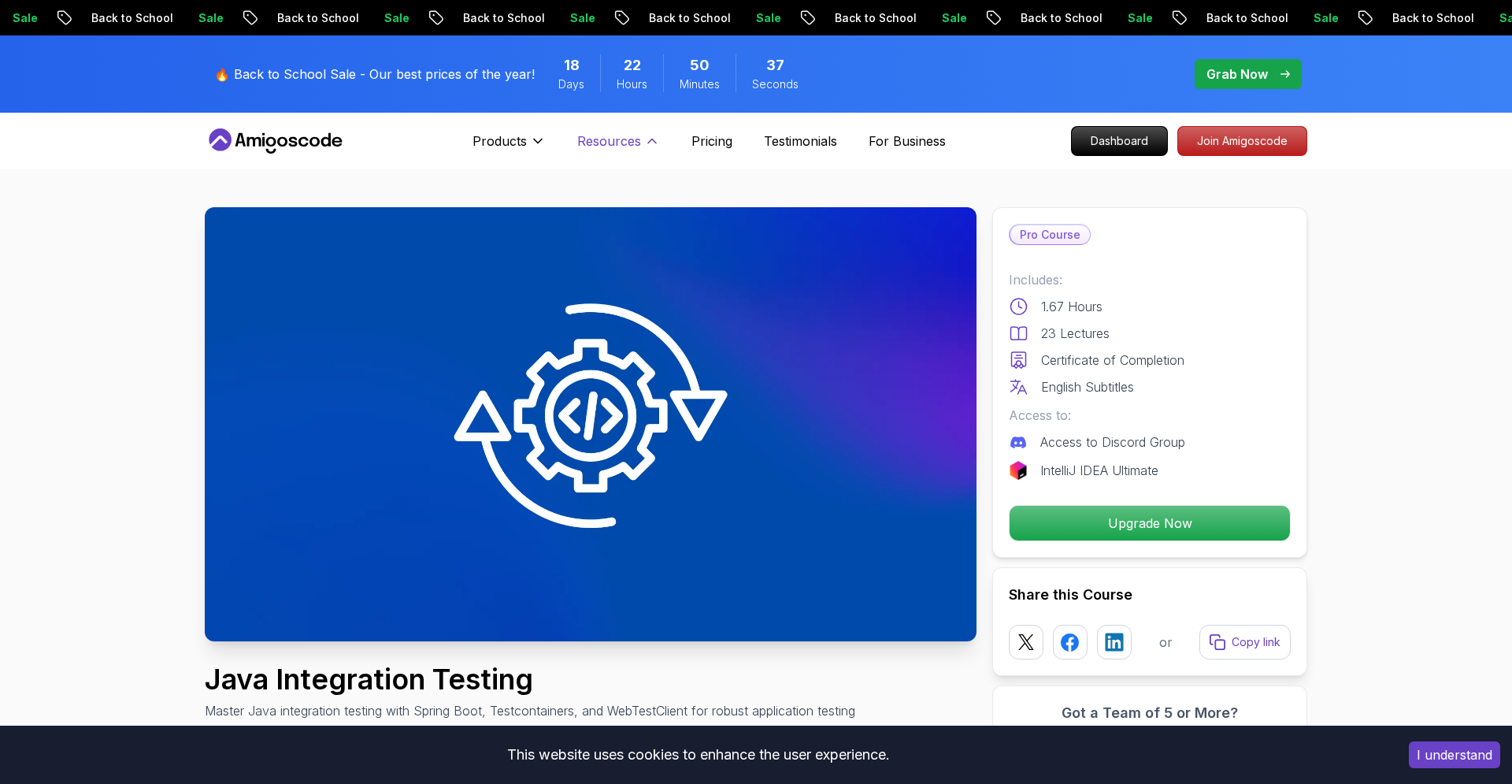
click at [645, 142] on icon at bounding box center [652, 140] width 16 height 16
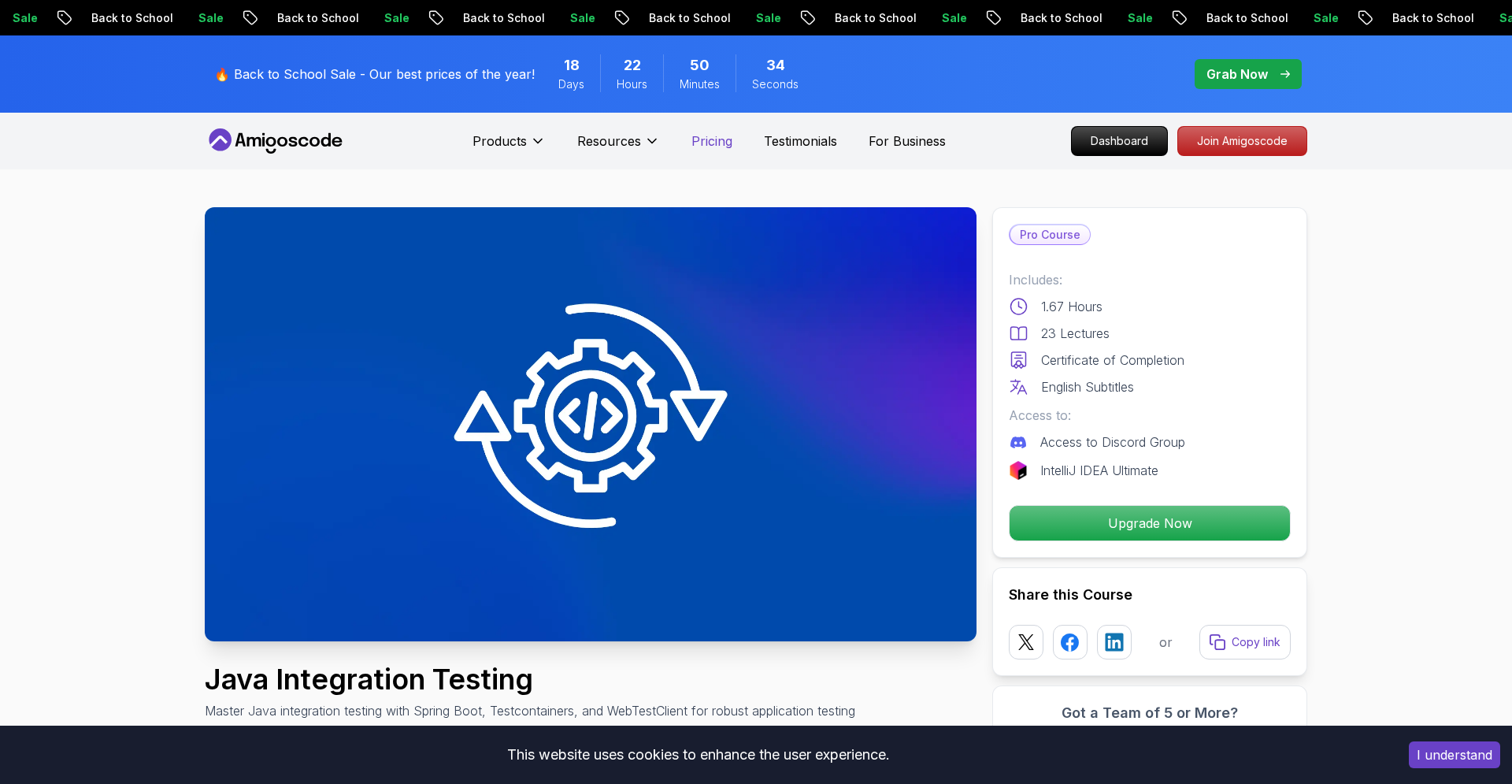
click at [712, 140] on p "Pricing" at bounding box center [712, 140] width 41 height 19
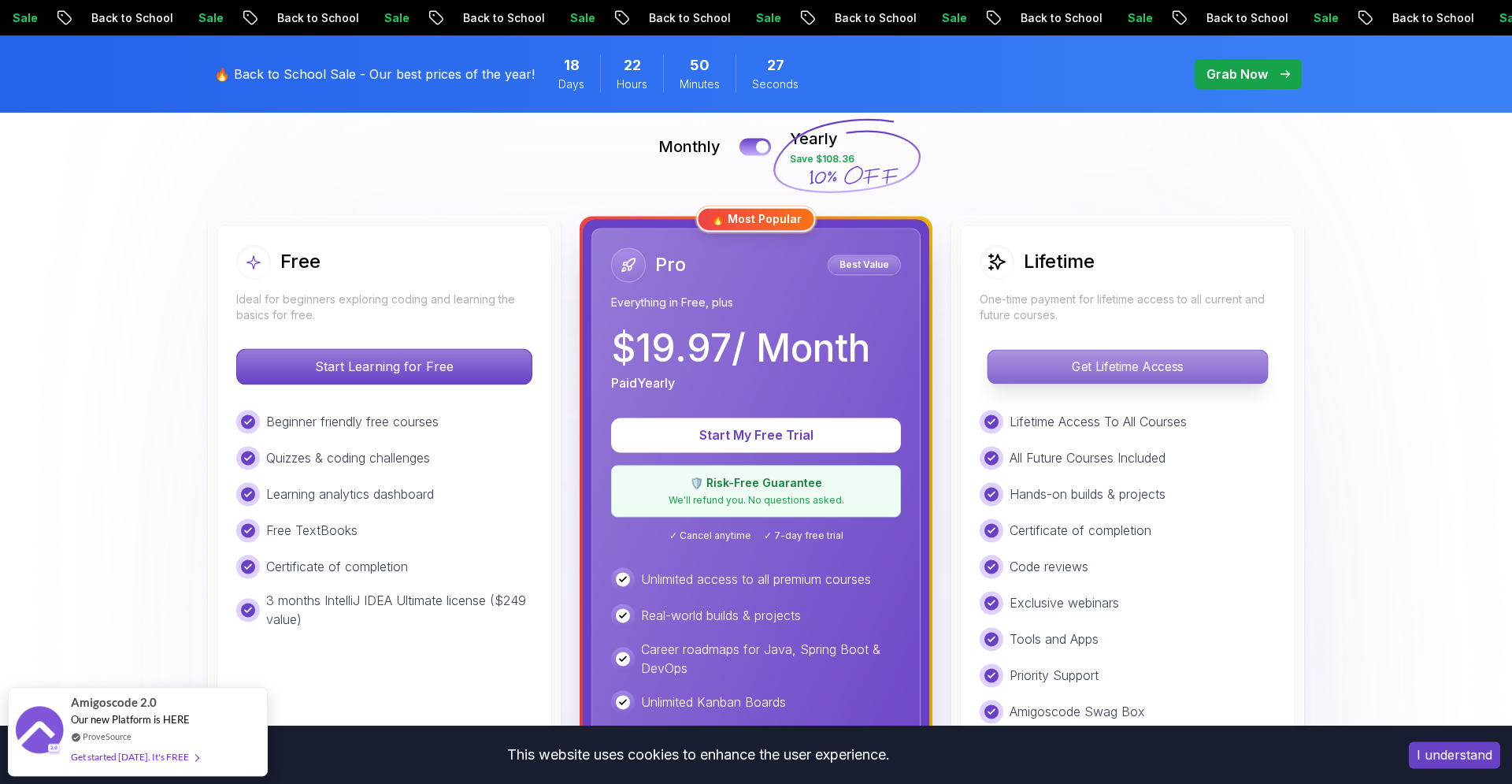
scroll to position [359, 0]
click at [1159, 373] on p "Get Lifetime Access" at bounding box center [1127, 367] width 279 height 33
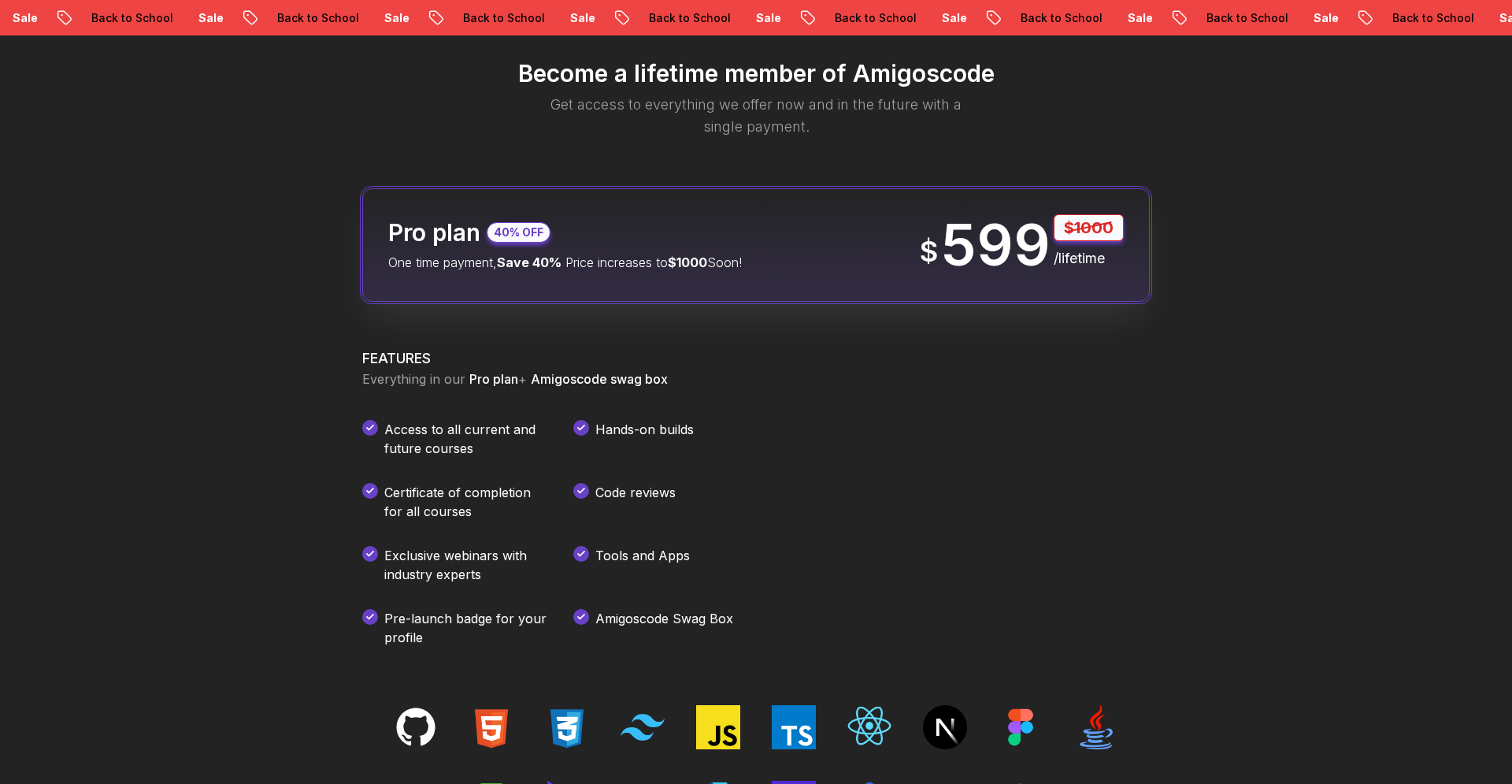
scroll to position [1885, 0]
